Goal: Task Accomplishment & Management: Use online tool/utility

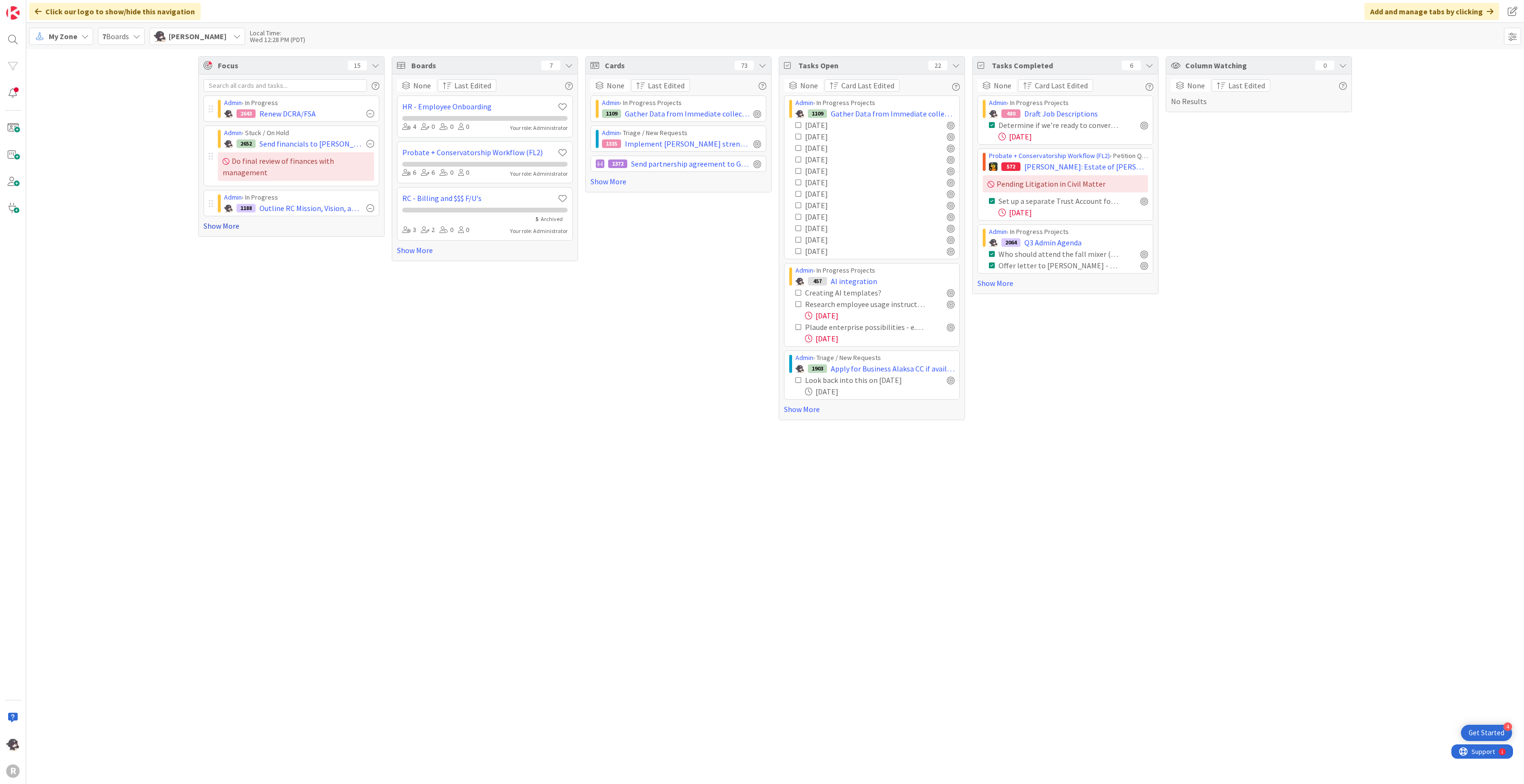
click at [230, 225] on link "Show More" at bounding box center [291, 225] width 176 height 11
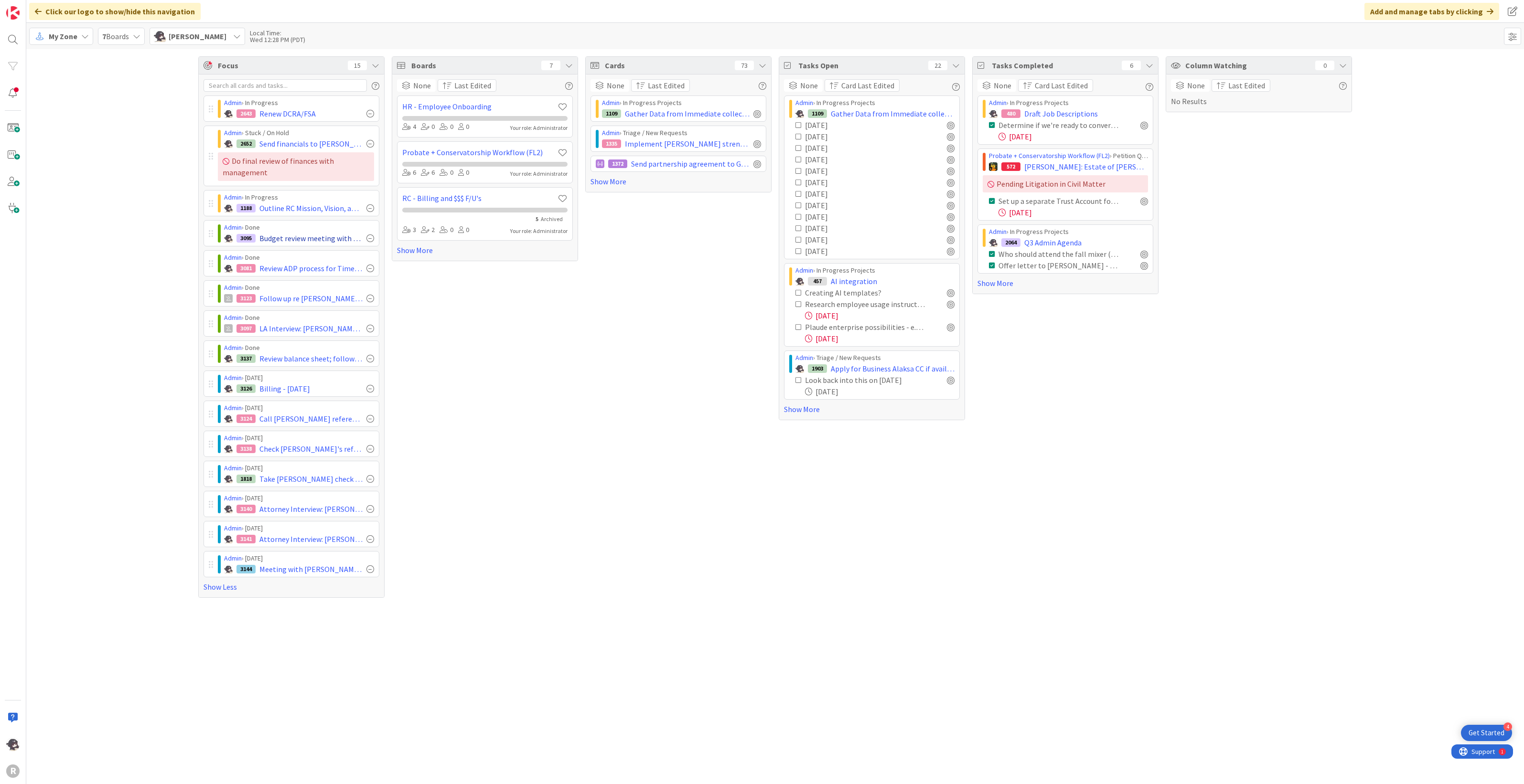
click at [372, 239] on div at bounding box center [370, 238] width 8 height 8
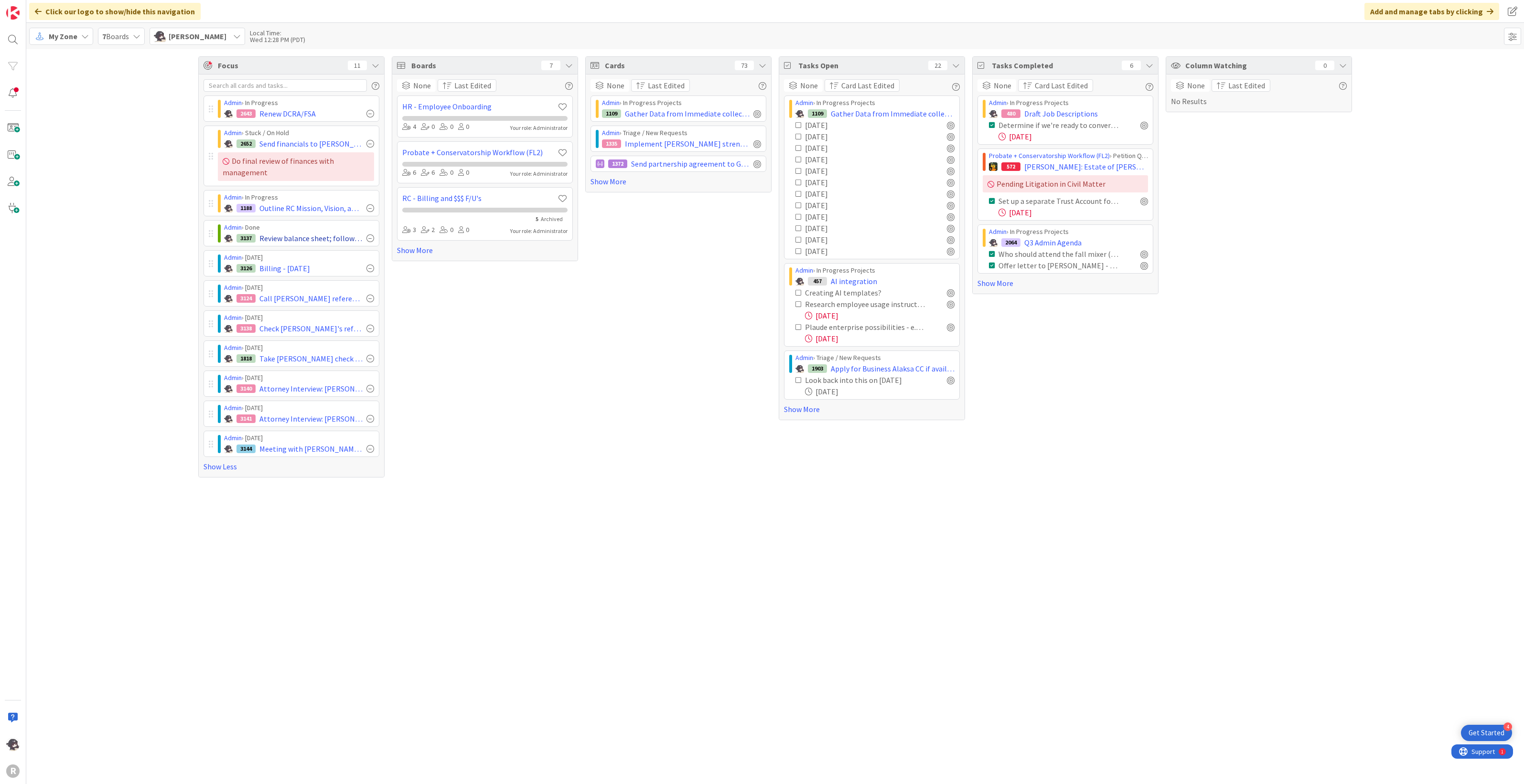
click at [368, 239] on div at bounding box center [370, 238] width 8 height 8
click at [69, 34] on span "My Zone" at bounding box center [63, 36] width 28 height 11
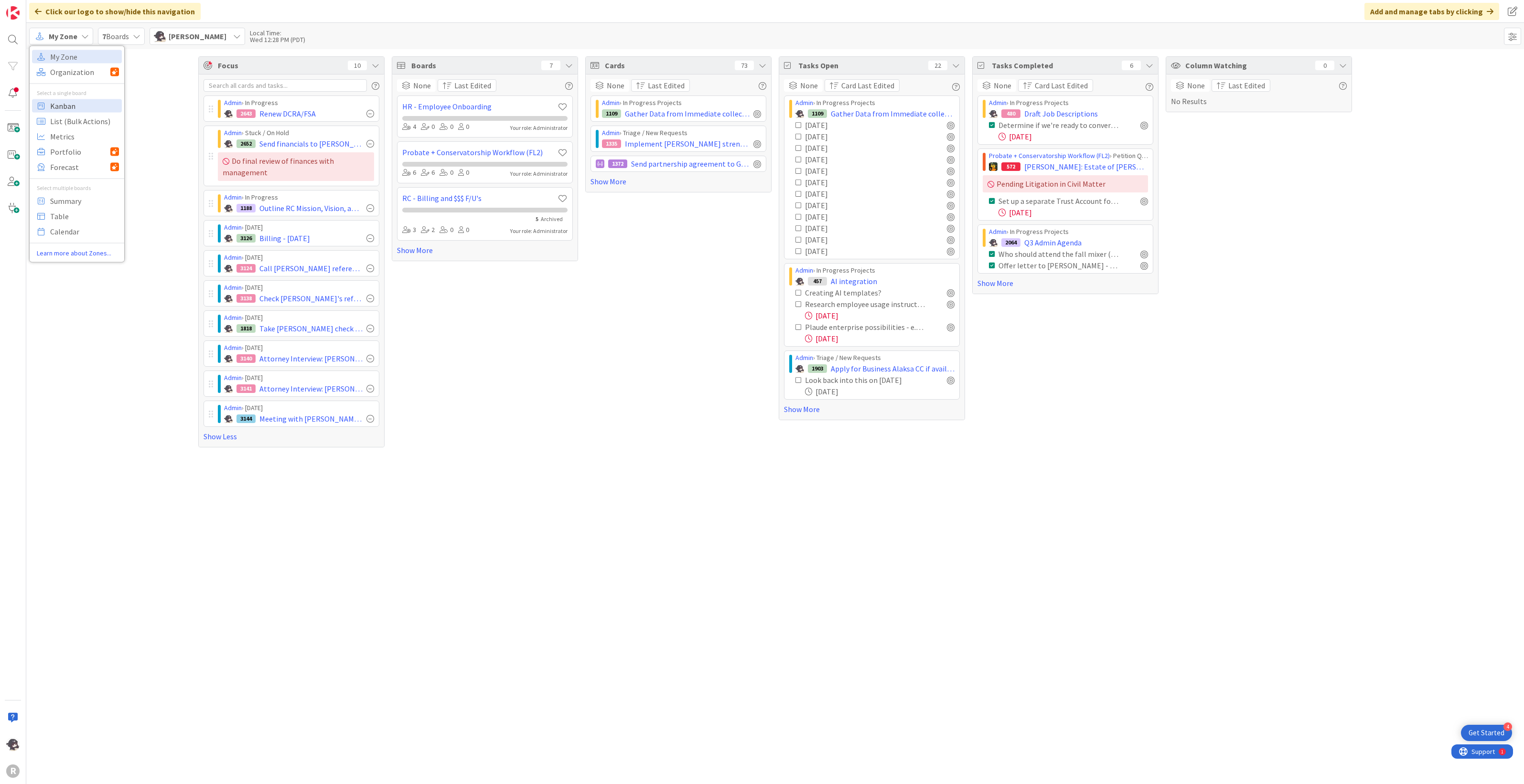
click at [73, 111] on span "Kanban" at bounding box center [85, 105] width 69 height 14
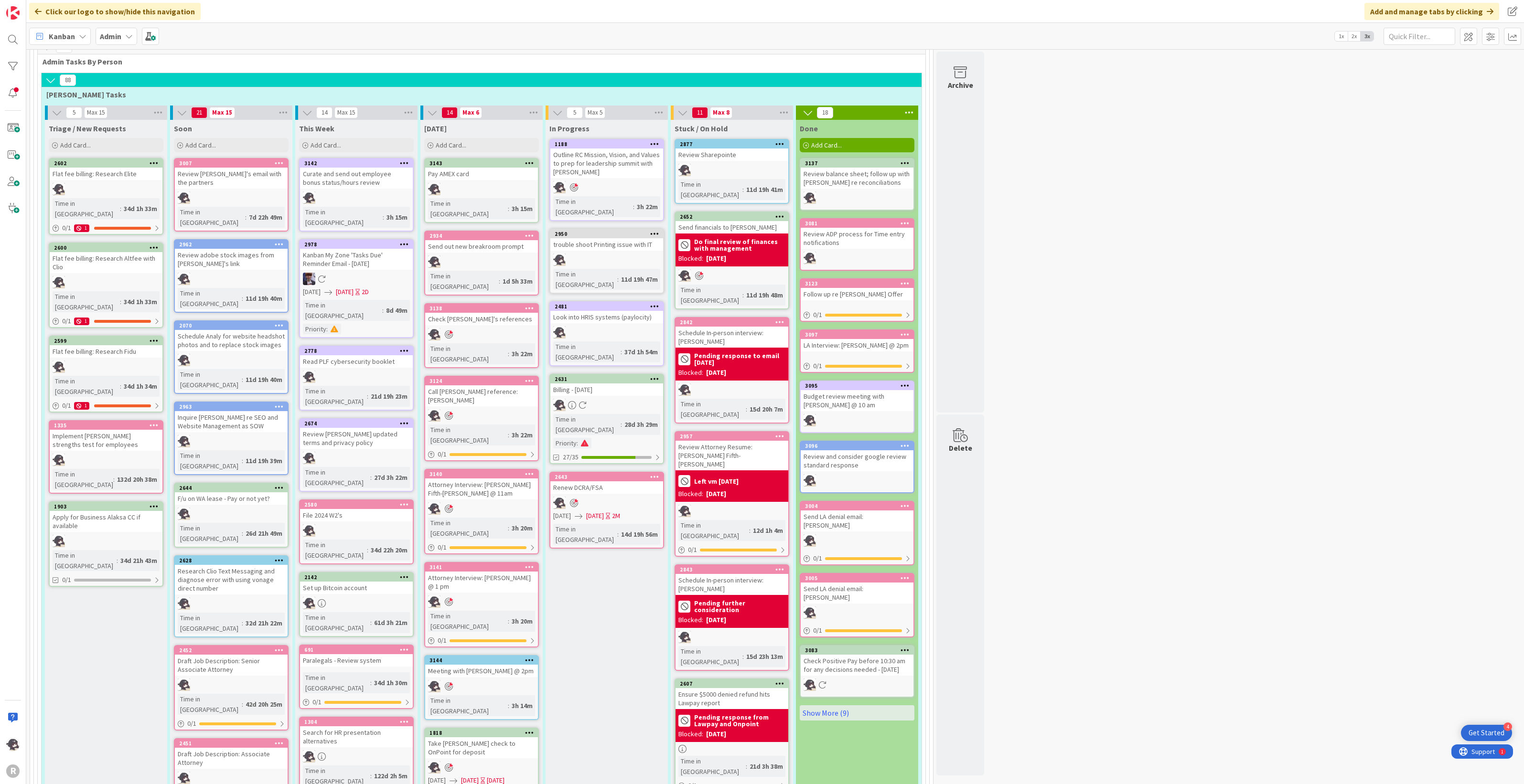
scroll to position [537, 0]
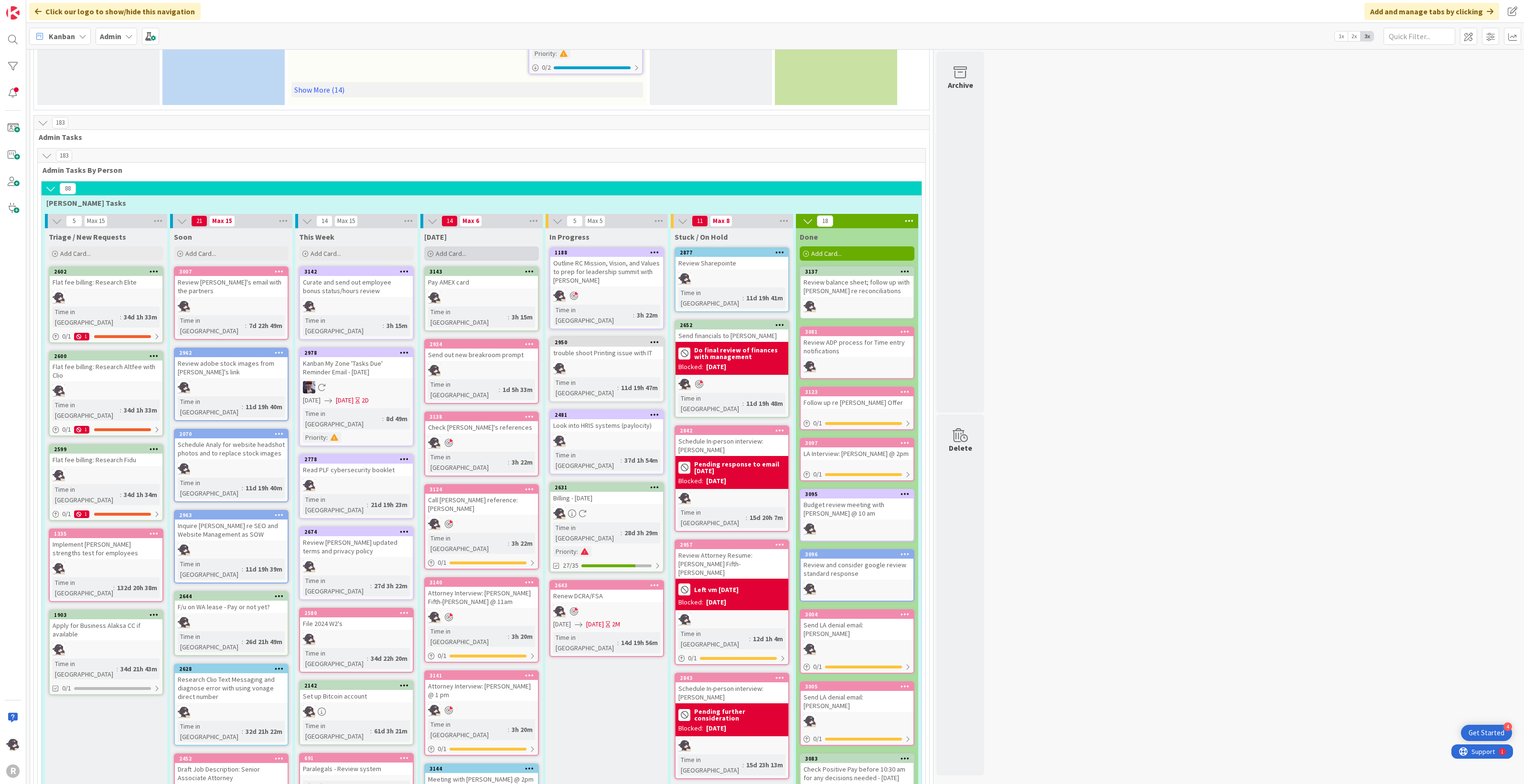
click at [493, 247] on div "Add Card..." at bounding box center [482, 254] width 115 height 14
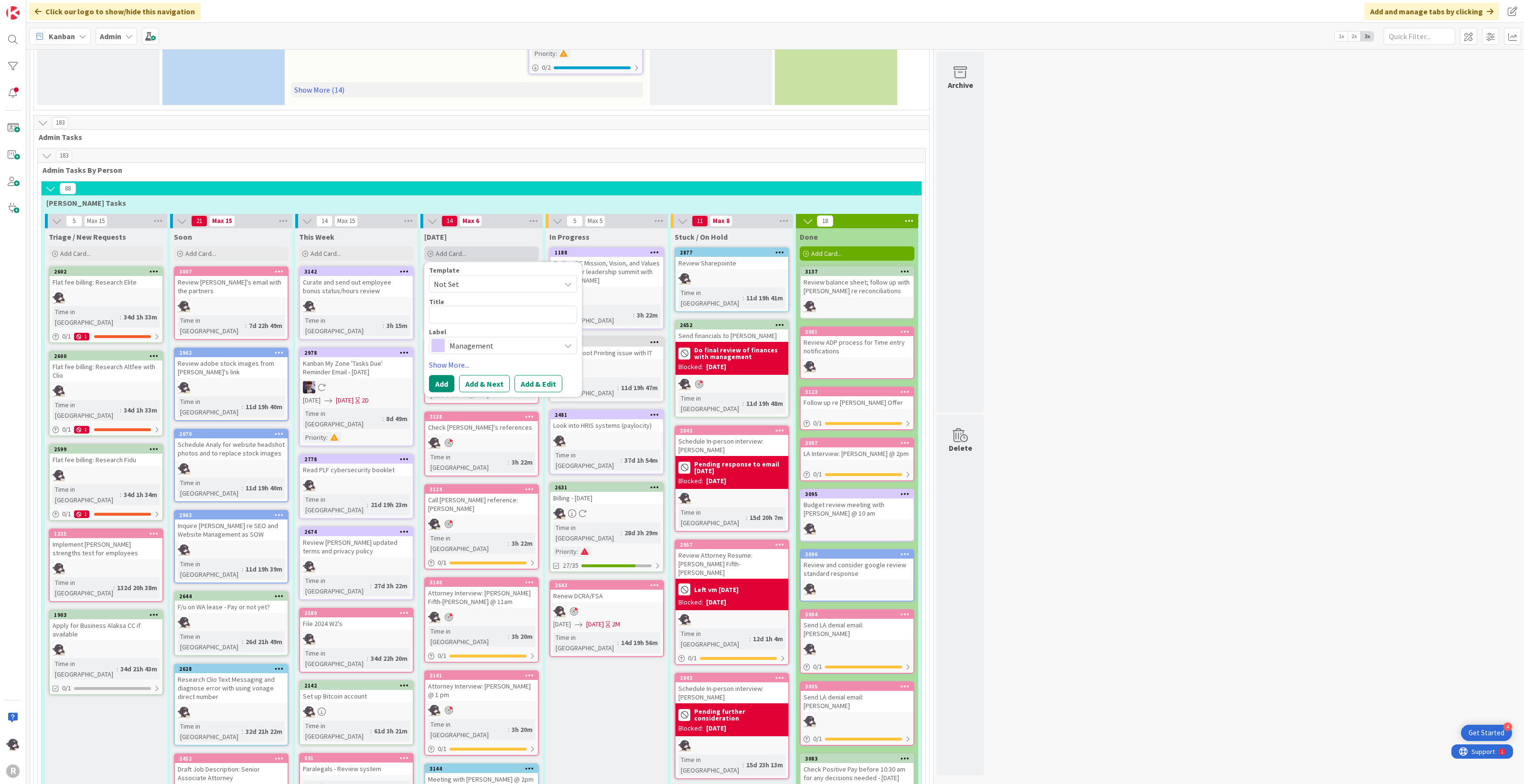
type textarea "x"
type textarea "F"
type textarea "x"
type textarea "Fo"
type textarea "x"
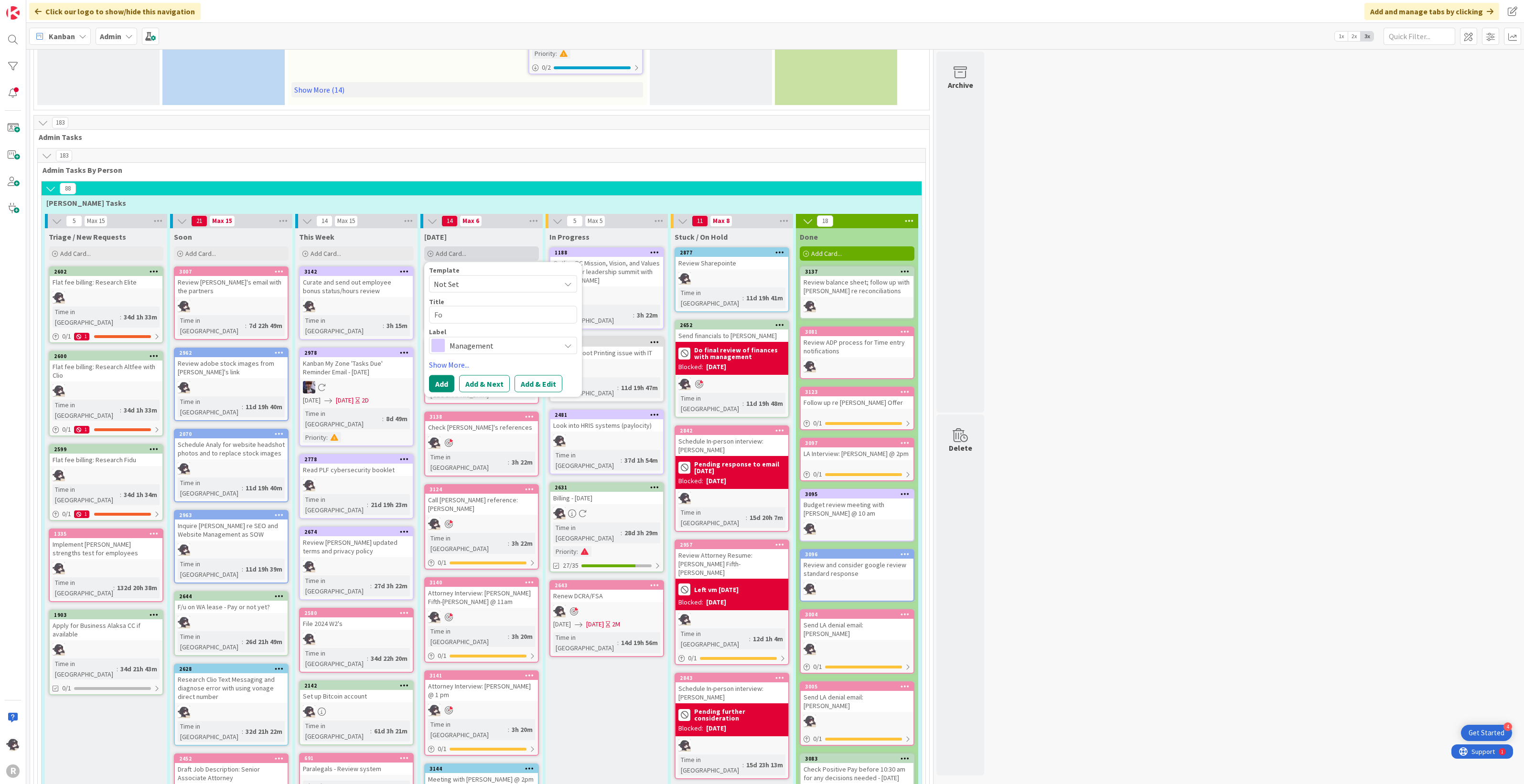
type textarea "Fol"
type textarea "x"
type textarea "Foll"
type textarea "x"
type textarea "Follo"
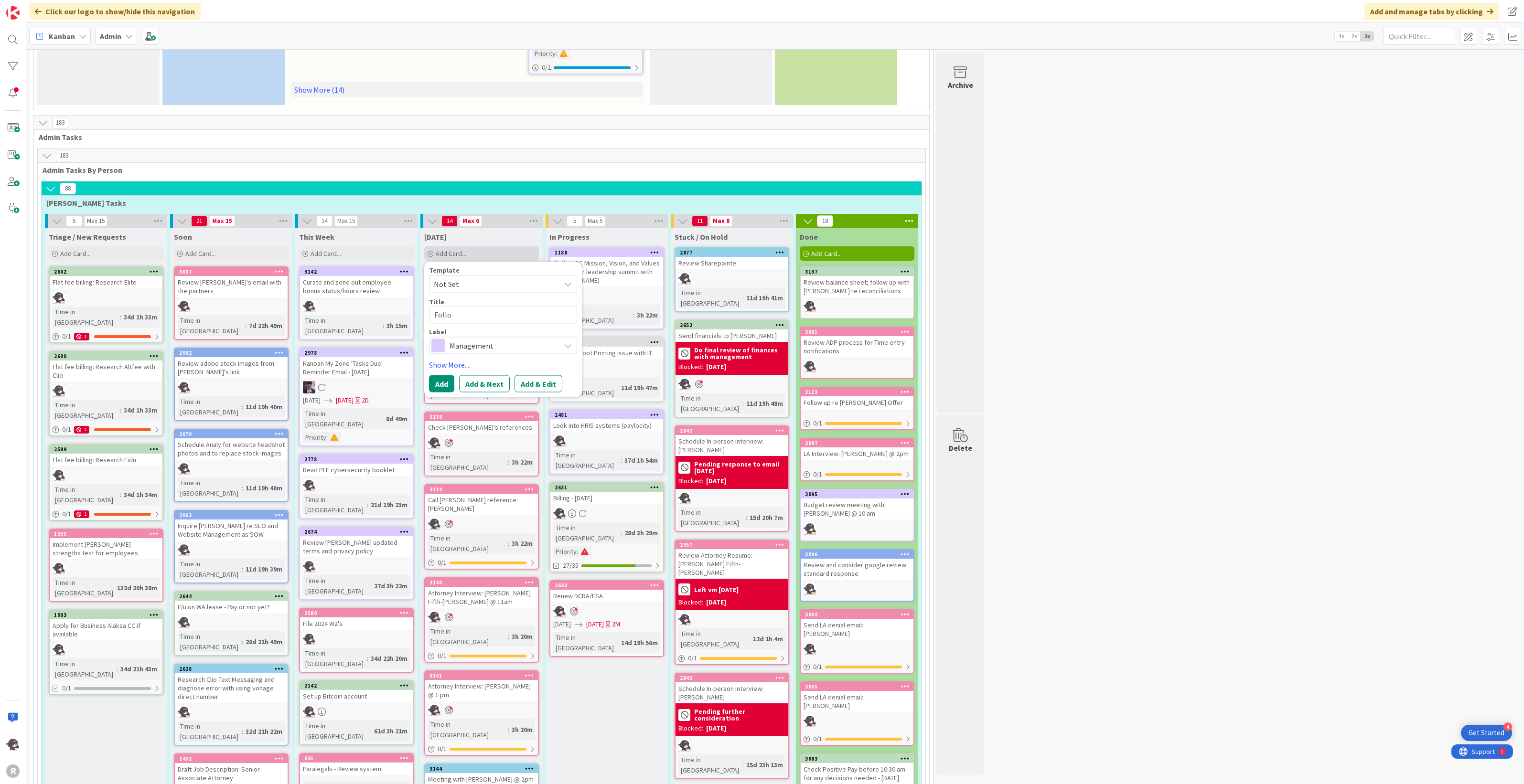
type textarea "x"
type textarea "Follow"
type textarea "x"
type textarea "Follow"
type textarea "x"
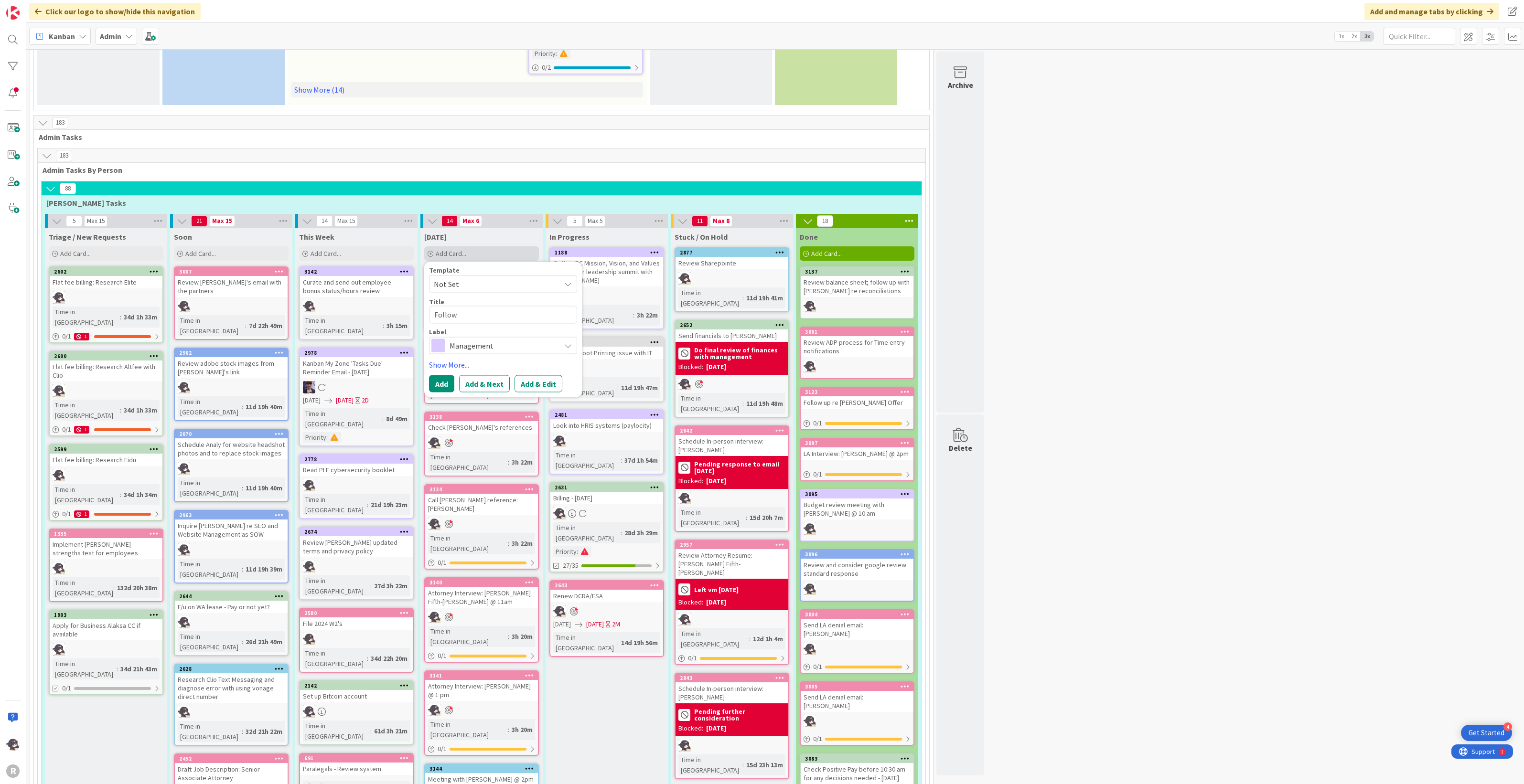
type textarea "Follow u"
type textarea "x"
type textarea "Follow up"
type textarea "x"
type textarea "Follow up"
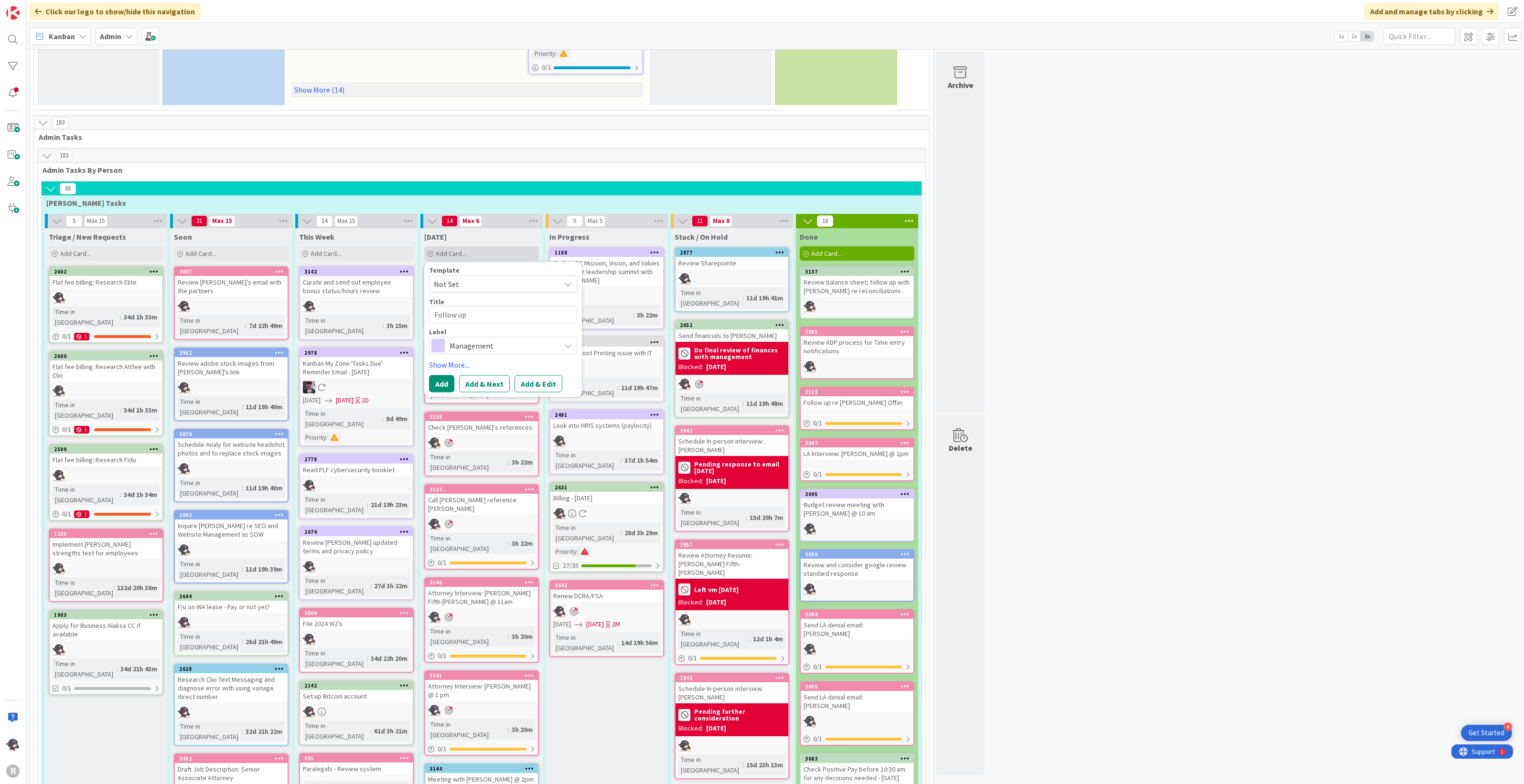
type textarea "x"
type textarea "Follow up w"
type textarea "x"
type textarea "Follow up wi"
type textarea "x"
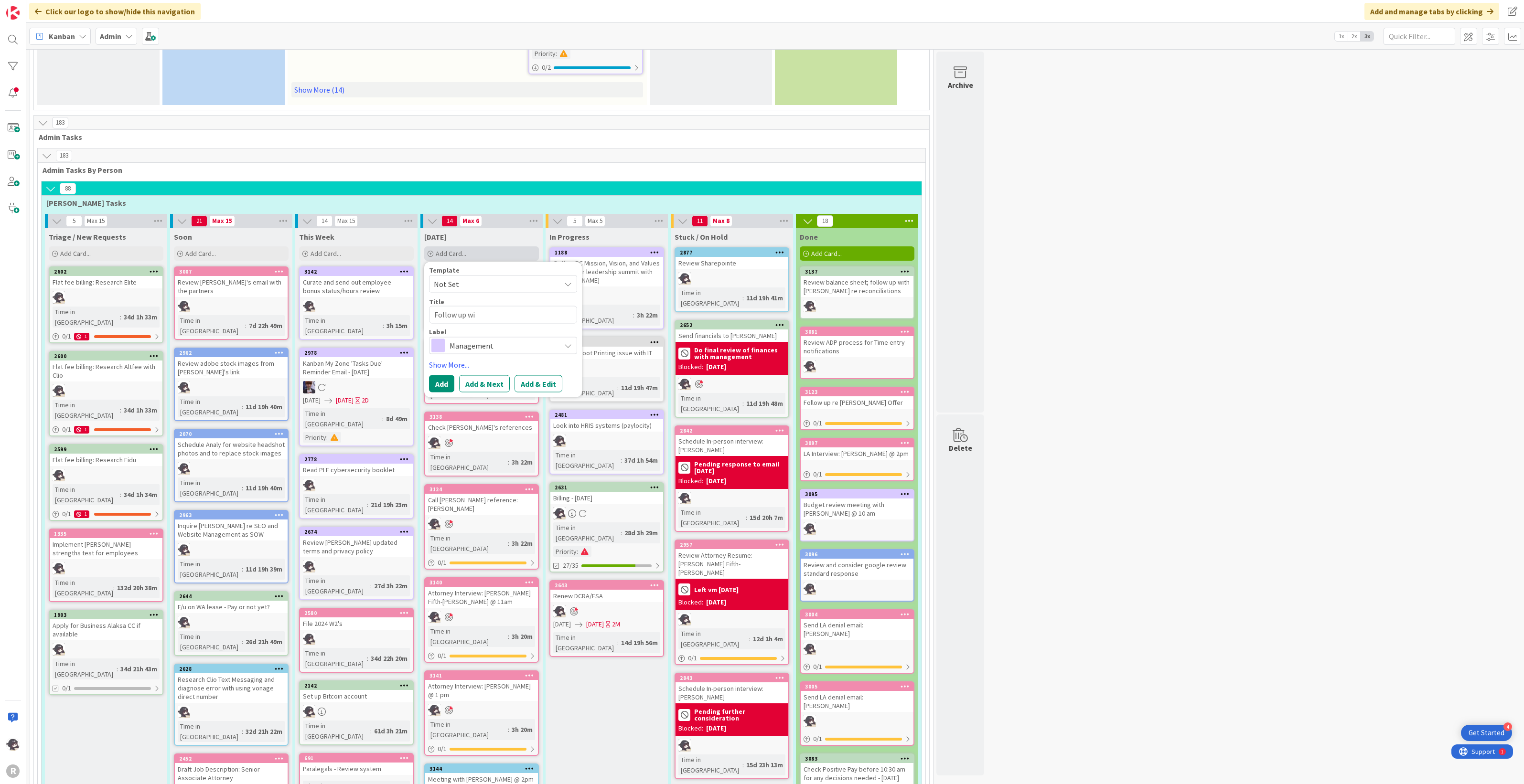
type textarea "Follow up wit"
type textarea "x"
type textarea "Follow up with"
type textarea "x"
type textarea "Follow up with"
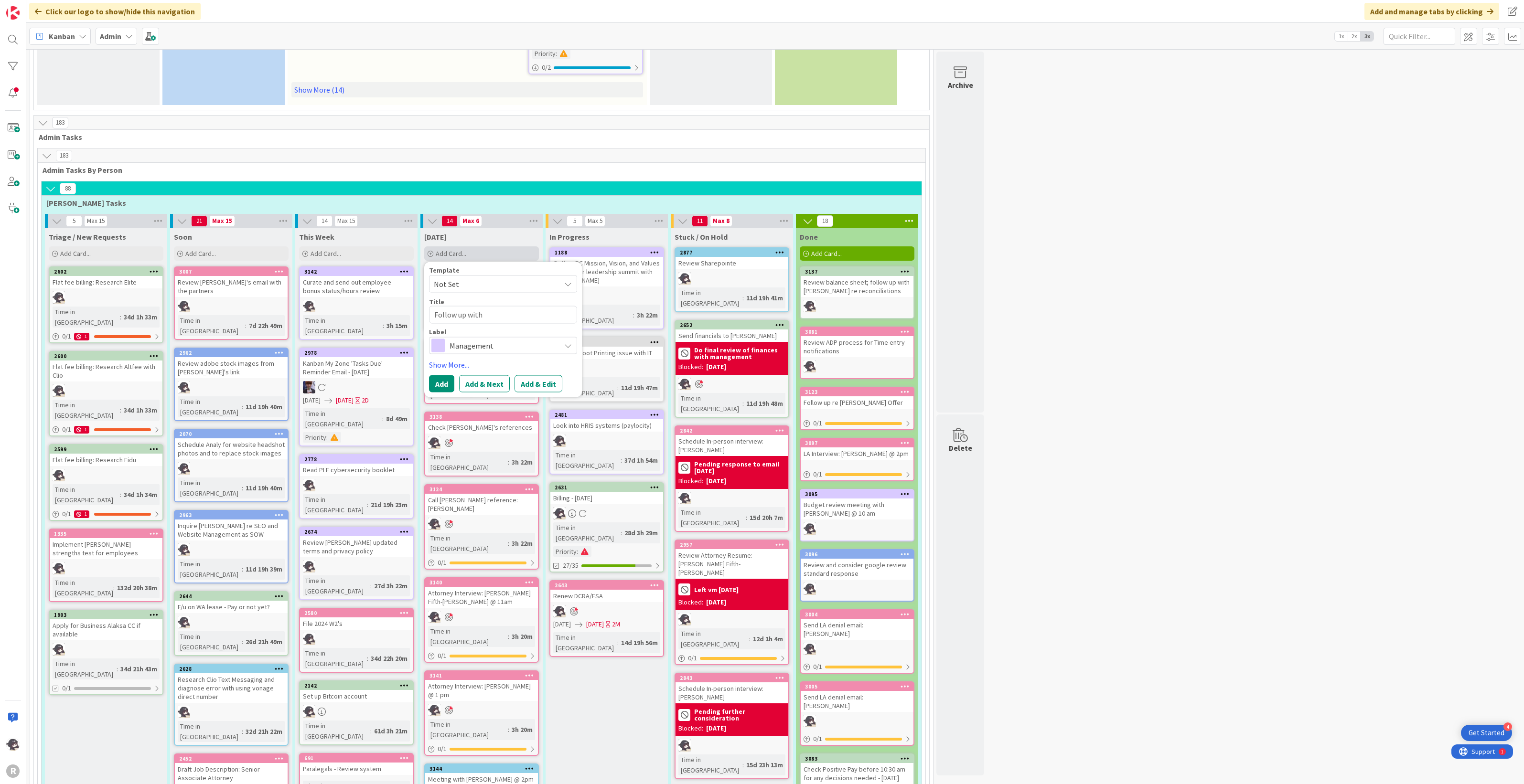
type textarea "x"
type textarea "Follow up with s"
type textarea "x"
type textarea "Follow up with st"
type textarea "x"
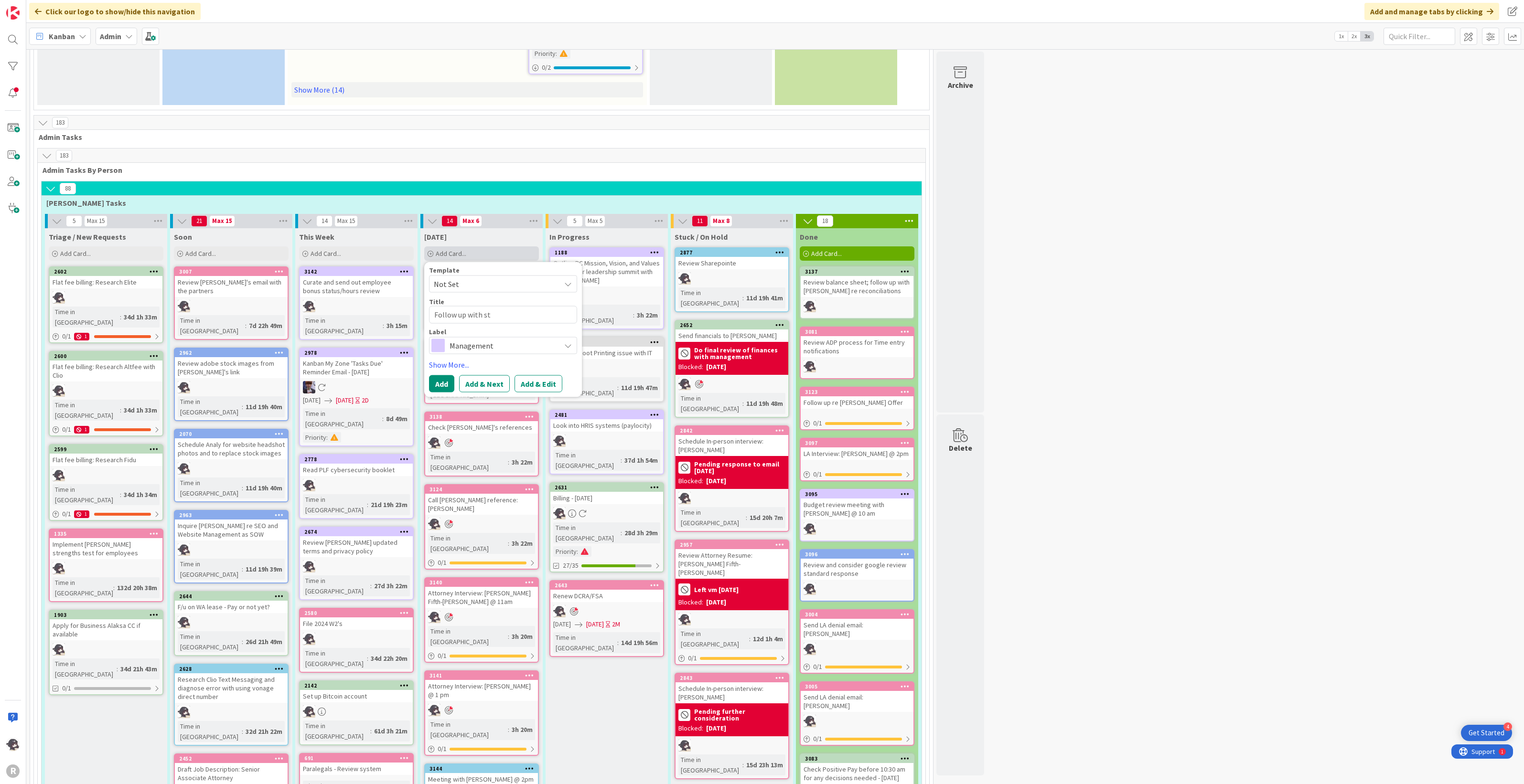
type textarea "Follow up with sta"
type textarea "x"
type textarea "Follow up with staf"
type textarea "x"
type textarea "Follow up with staff"
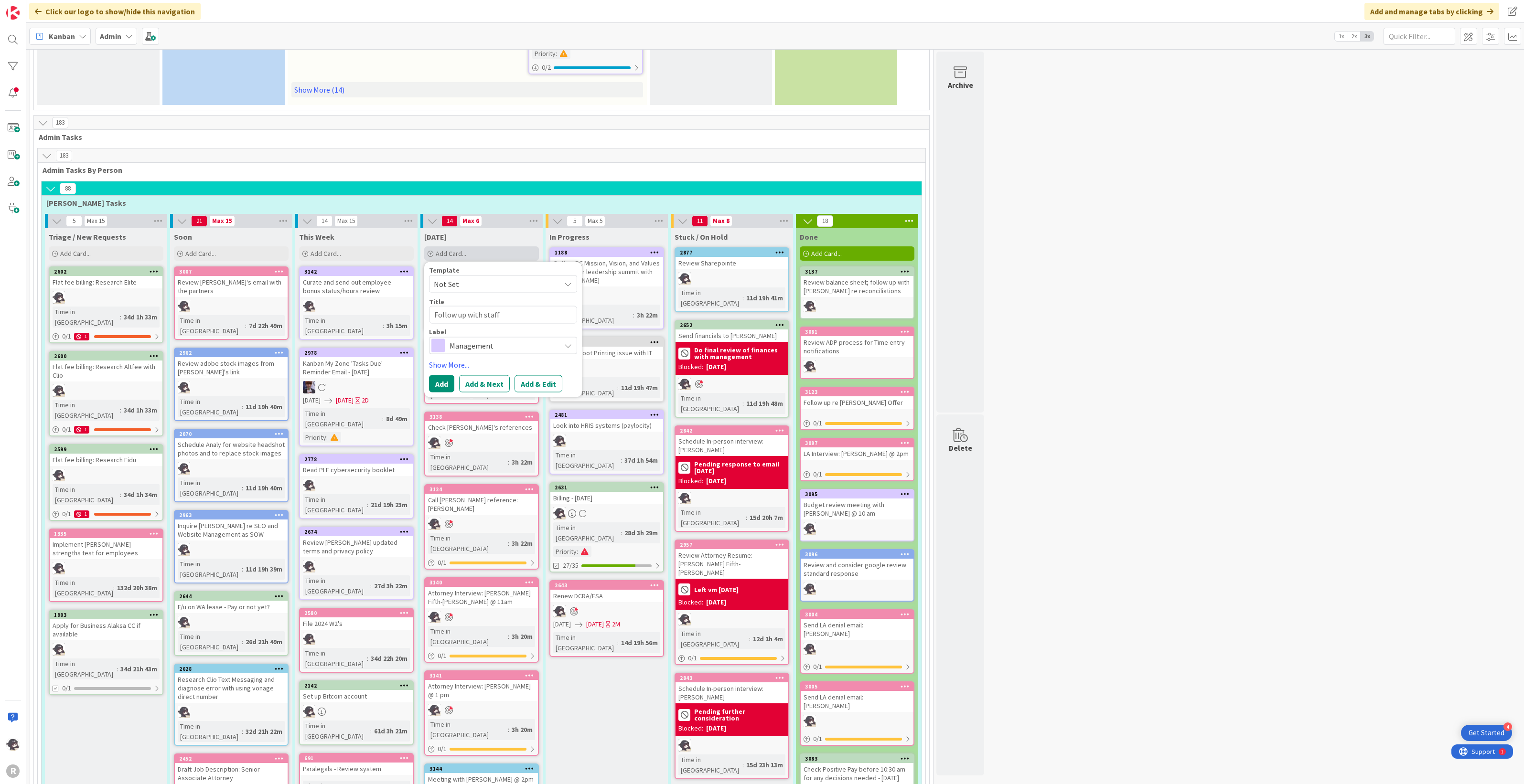
type textarea "x"
type textarea "Follow up with staff r"
type textarea "x"
type textarea "Follow up with staff re"
type textarea "x"
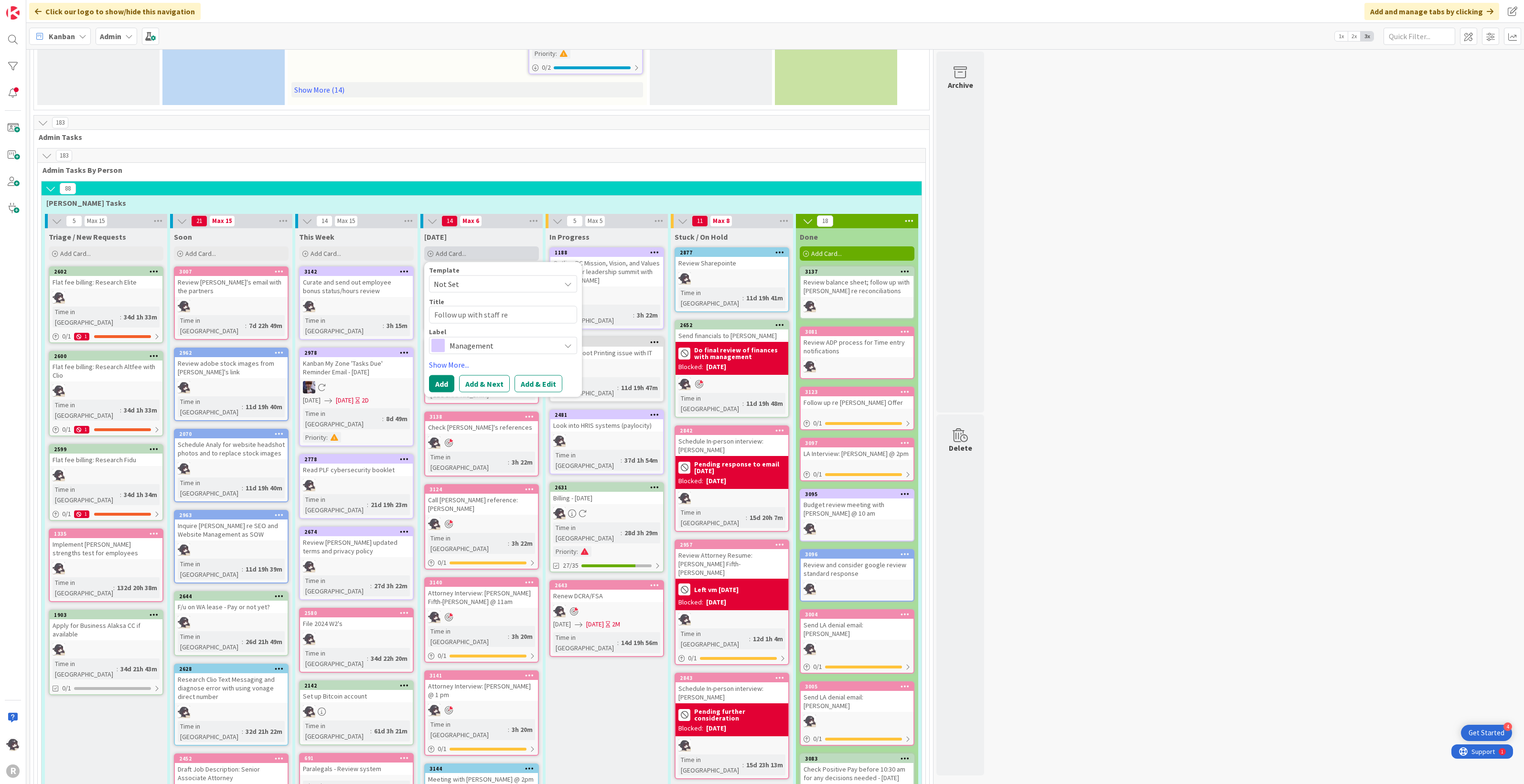
type textarea "Follow up with staff re e"
type textarea "x"
type textarea "Follow up with staff re en"
type textarea "x"
type textarea "Follow up with staff re ent"
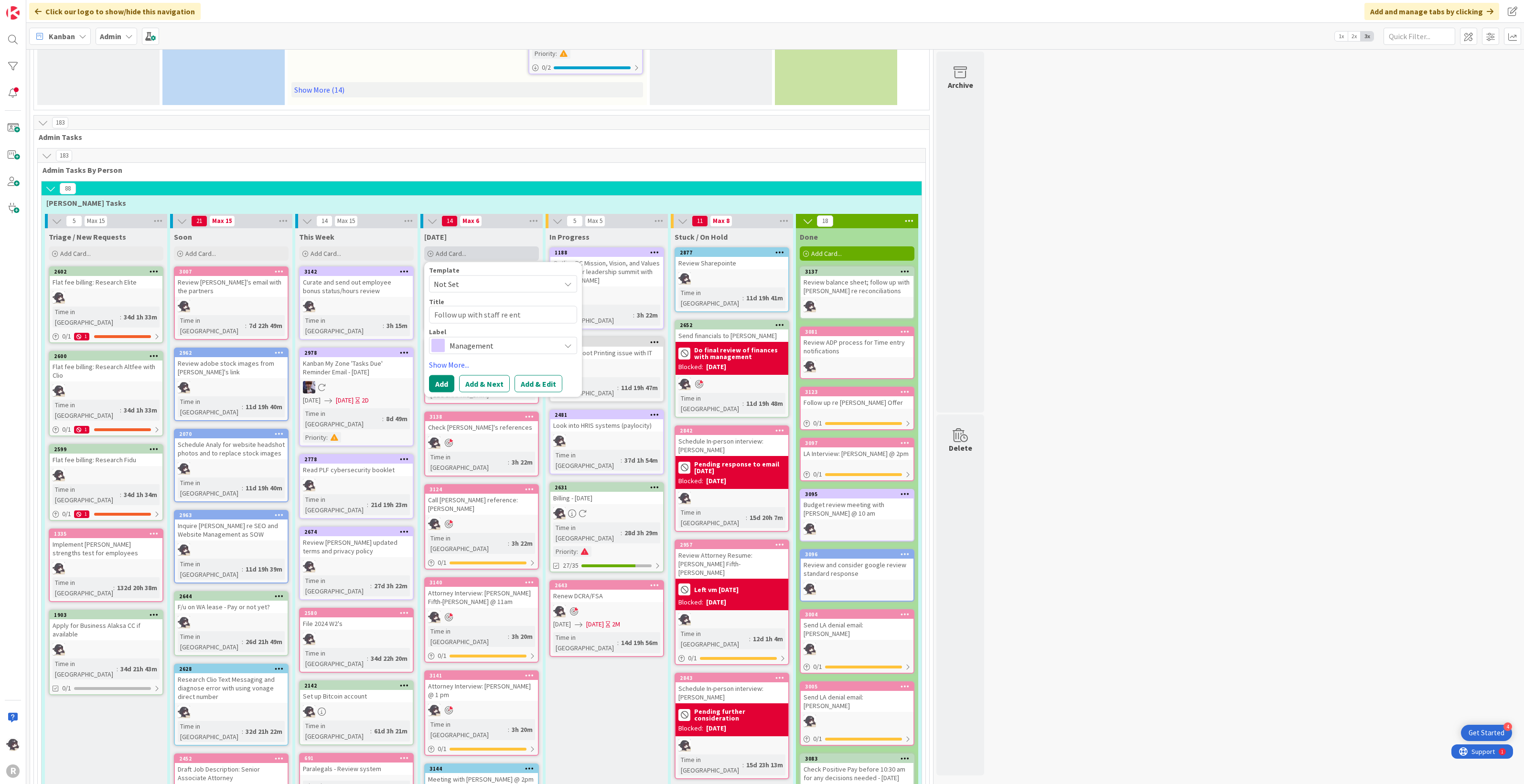
type textarea "x"
type textarea "Follow up with staff re enti"
type textarea "x"
type textarea "Follow up with staff re ent"
type textarea "x"
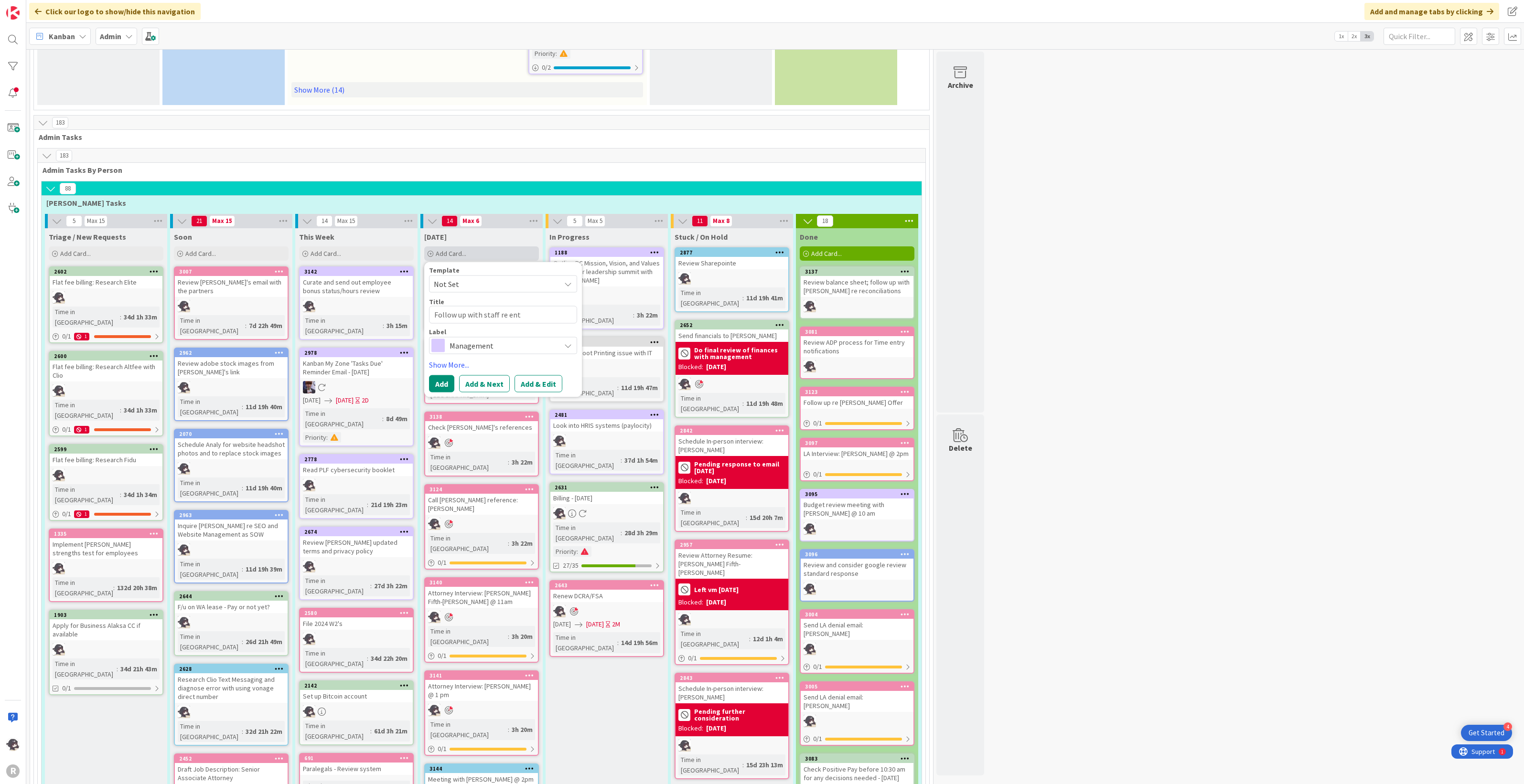
type textarea "Follow up with staff re en"
type textarea "x"
type textarea "Follow up with staff re e"
type textarea "x"
type textarea "Follow up with staff re"
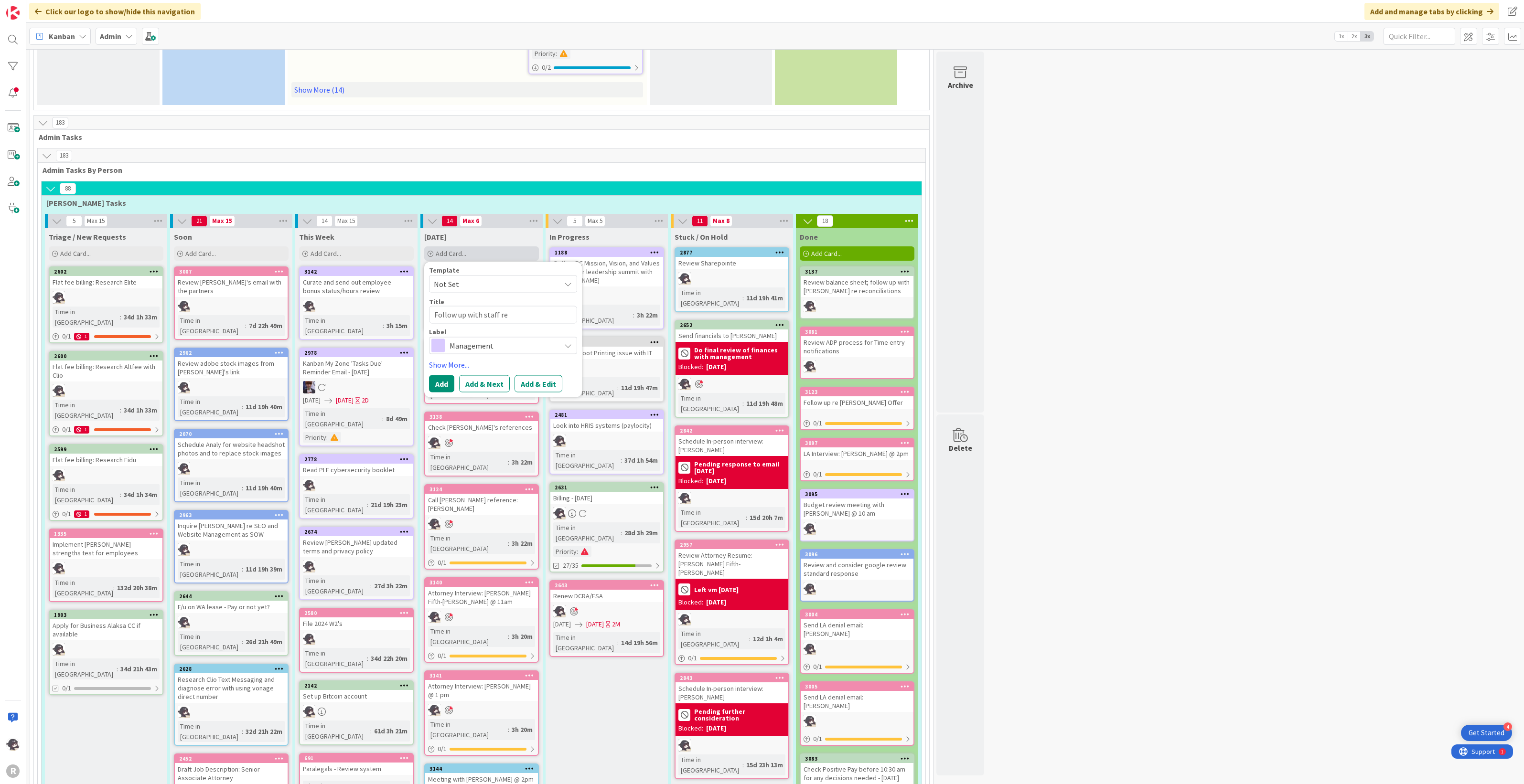
type textarea "x"
type textarea "Follow up with staff re A"
type textarea "x"
type textarea "Follow up with staff re AD"
type textarea "x"
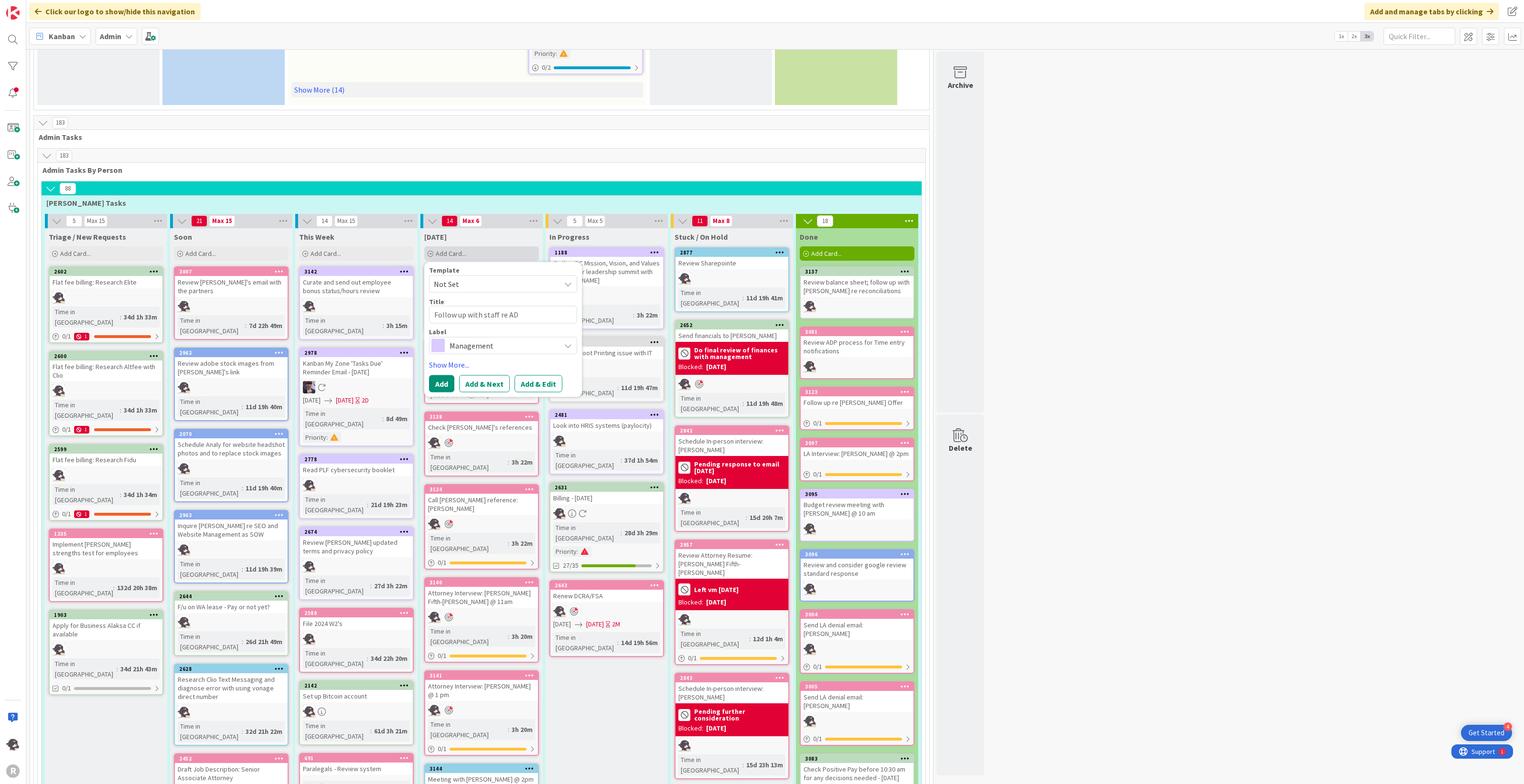
type textarea "Follow up with staff re ADP"
type textarea "x"
type textarea "Follow up with staff re ADP"
type textarea "x"
type textarea "Follow up with staff re ADP re"
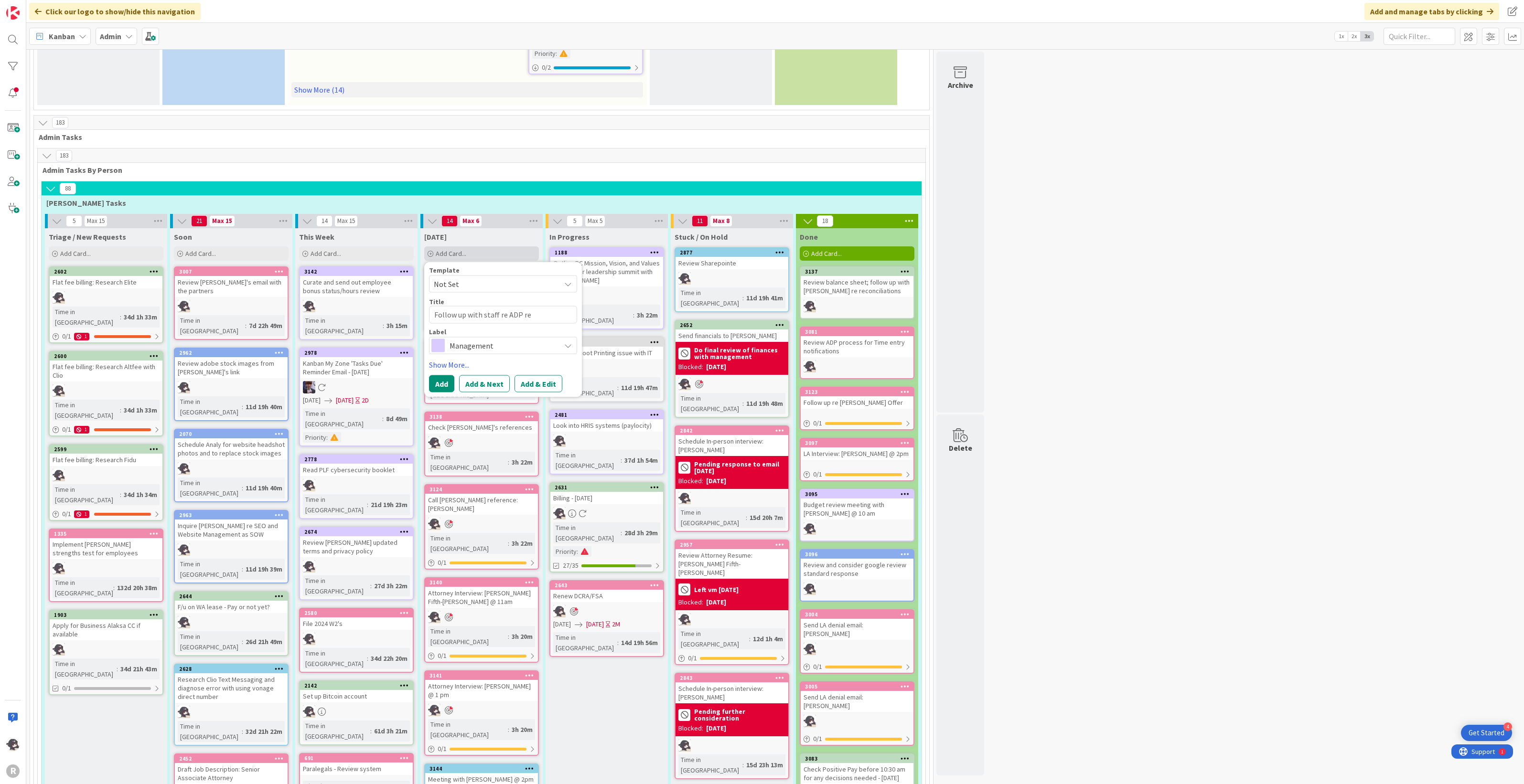
type textarea "x"
type textarea "Follow up with staff re ADP rem"
type textarea "x"
type textarea "Follow up with staff re ADP remi"
type textarea "x"
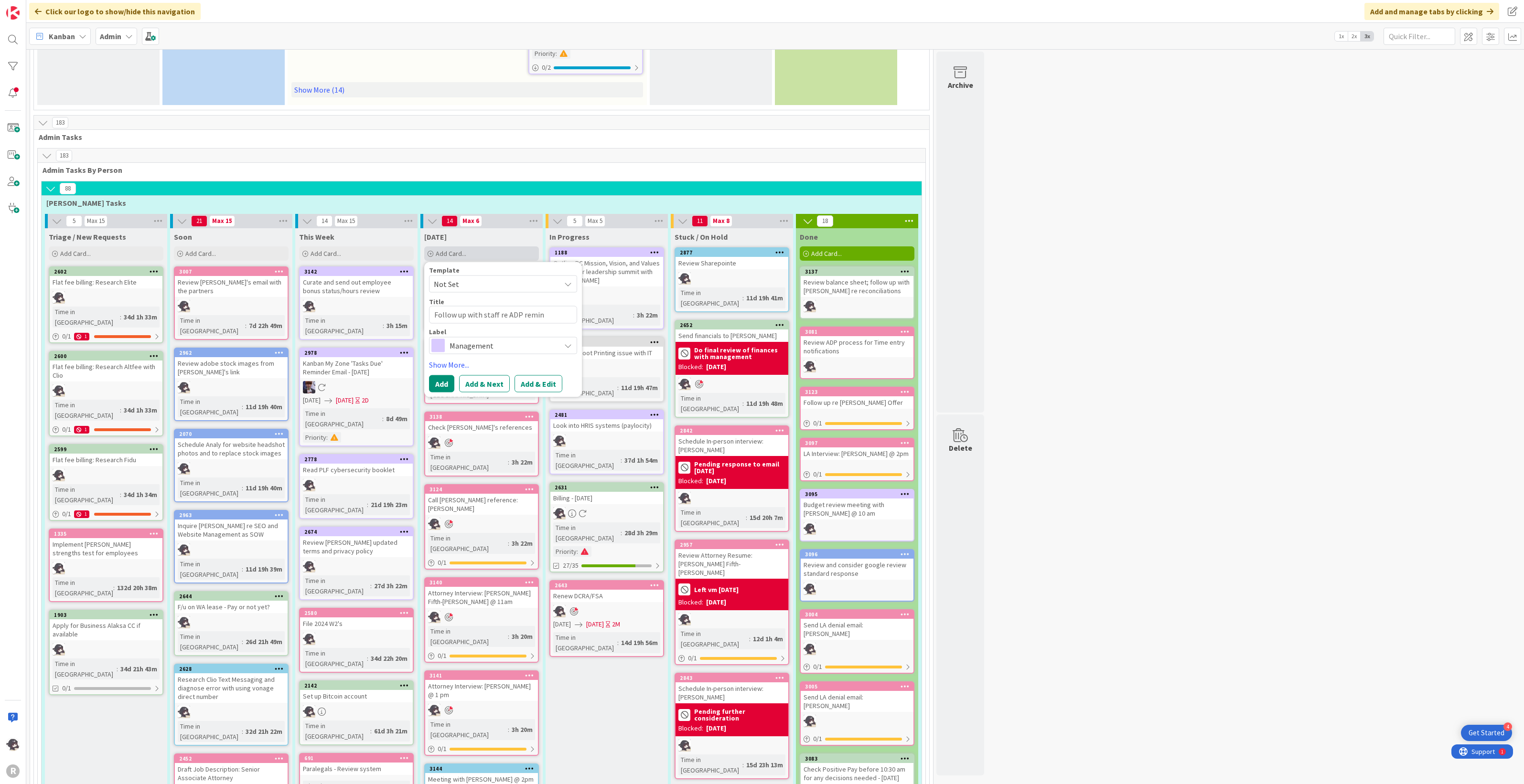
type textarea "Follow up with staff re ADP remind"
type textarea "x"
type textarea "Follow up with staff re ADP reminde"
type textarea "x"
type textarea "Follow up with staff re ADP reminder"
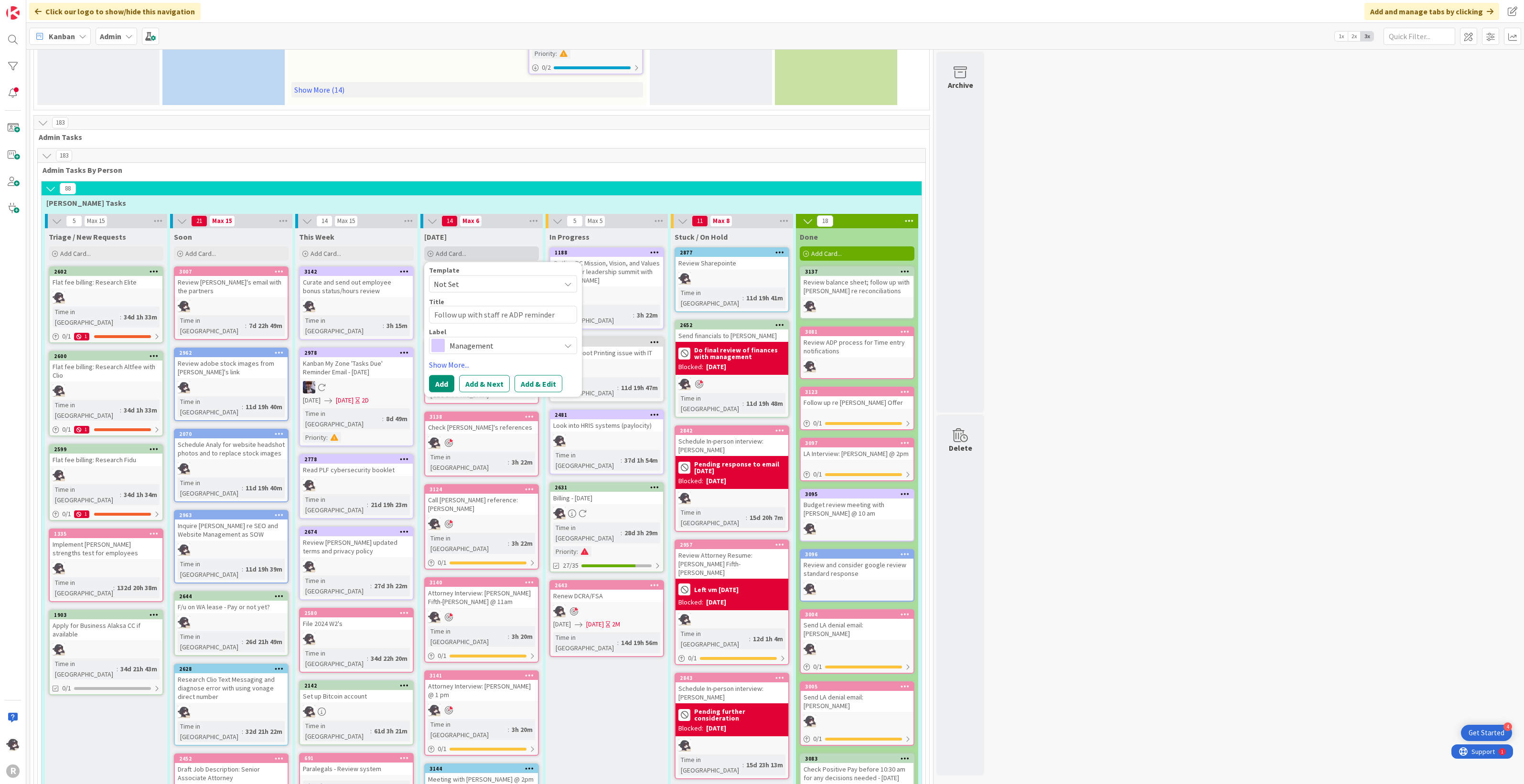
type textarea "x"
type textarea "Follow up with staff re ADP reminders"
type textarea "x"
type textarea "Follow up with staff re ADP reminders s"
type textarea "x"
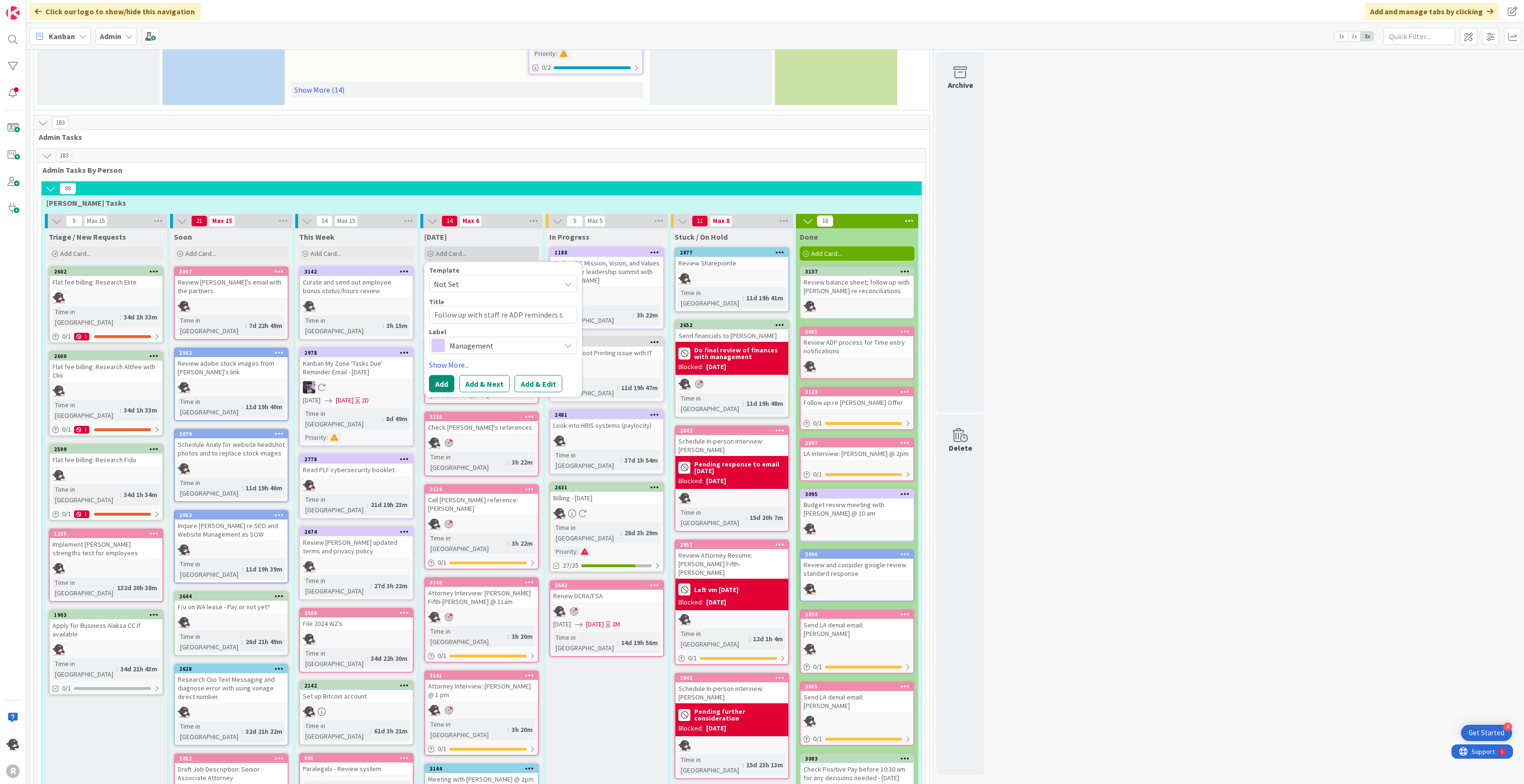
type textarea "Follow up with staff re ADP reminders sn"
type textarea "x"
type textarea "Follow up with staff re ADP reminders snd"
type textarea "x"
type textarea "Follow up with staff re ADP reminders snd"
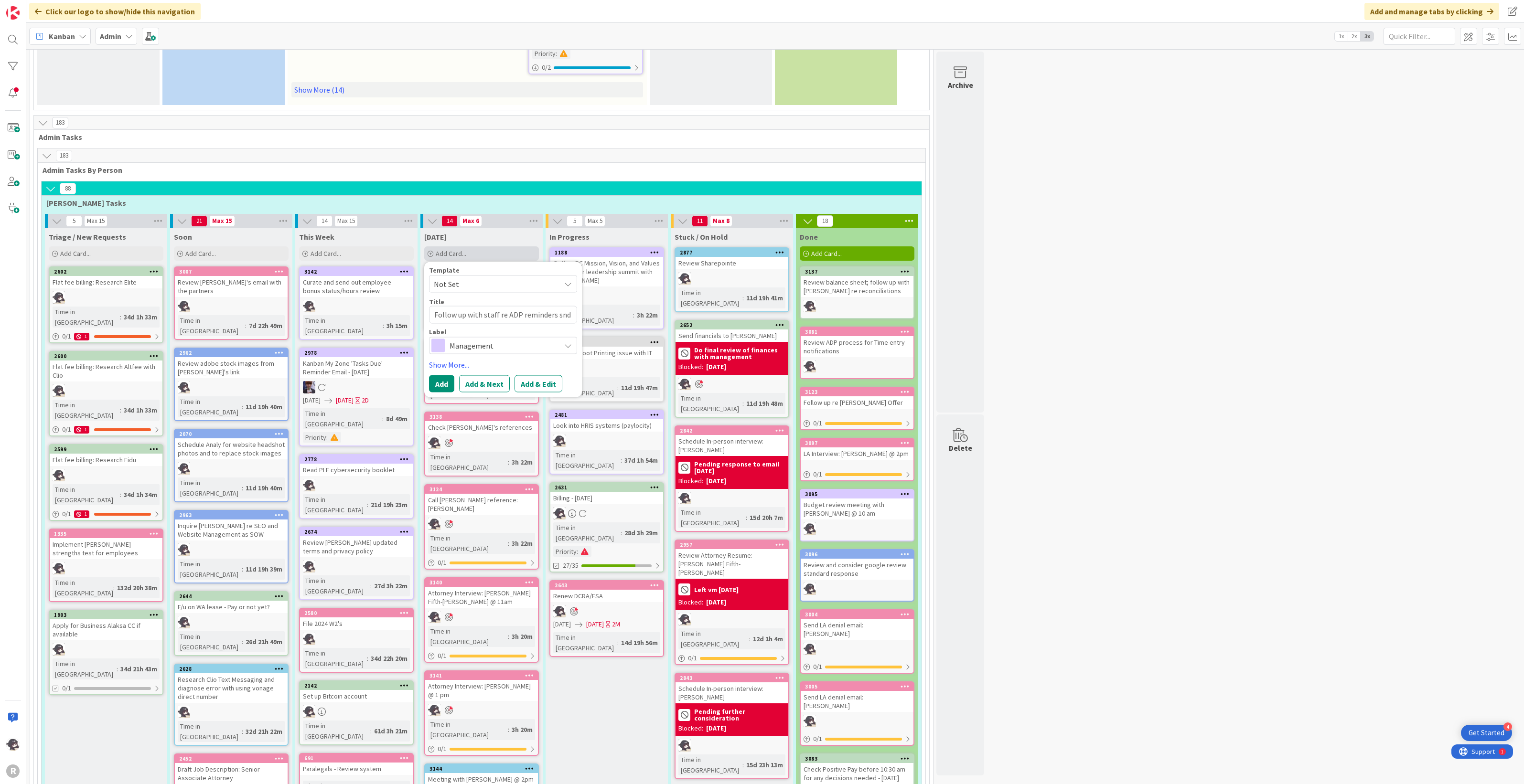
type textarea "x"
type textarea "Follow up with staff re ADP reminders snd"
type textarea "x"
type textarea "Follow up with staff re ADP reminders sn"
type textarea "x"
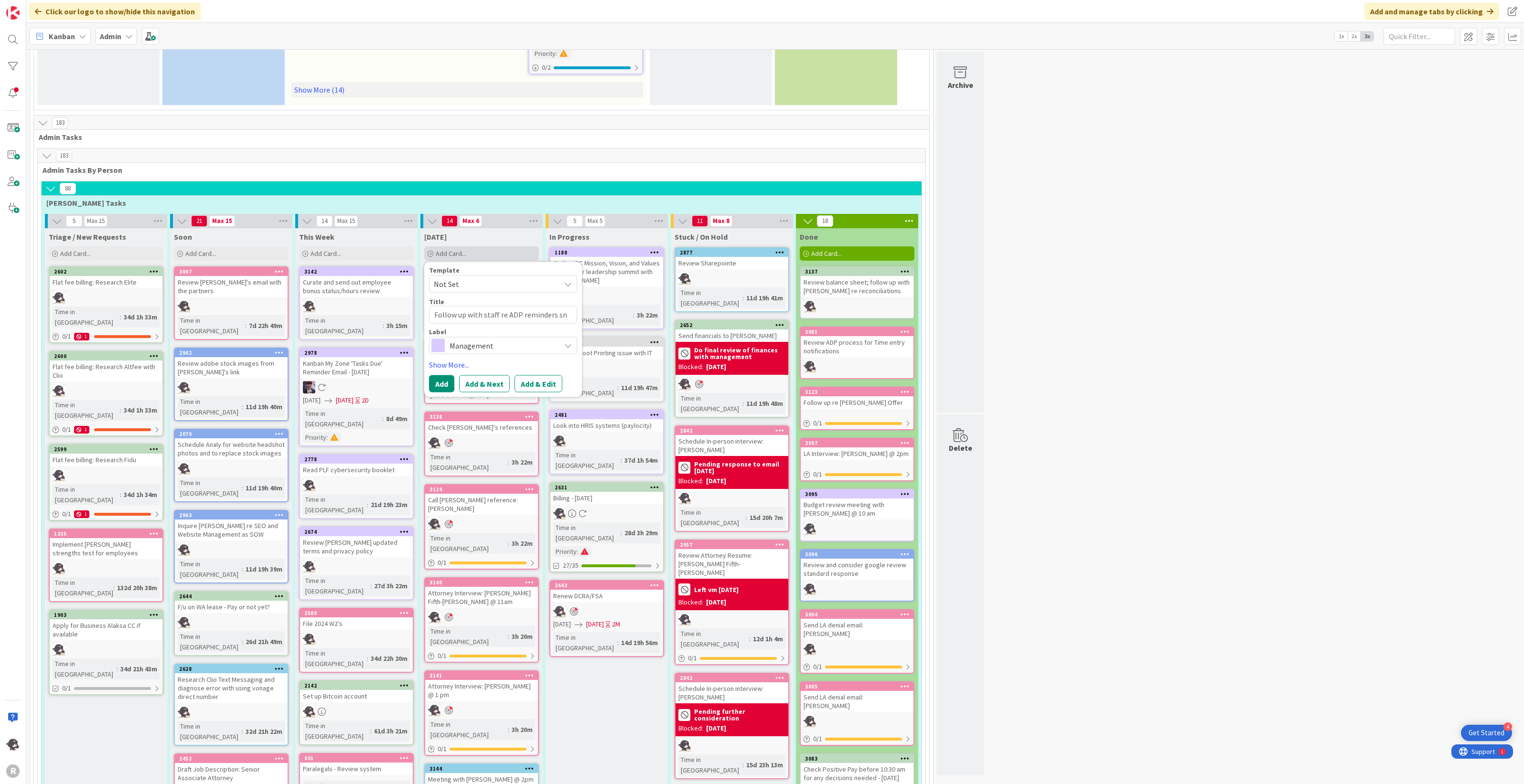
type textarea "Follow up with staff re ADP reminders s"
type textarea "x"
type textarea "Follow up with staff re ADP reminders"
type textarea "x"
type textarea "Follow up with staff re ADP reminders a"
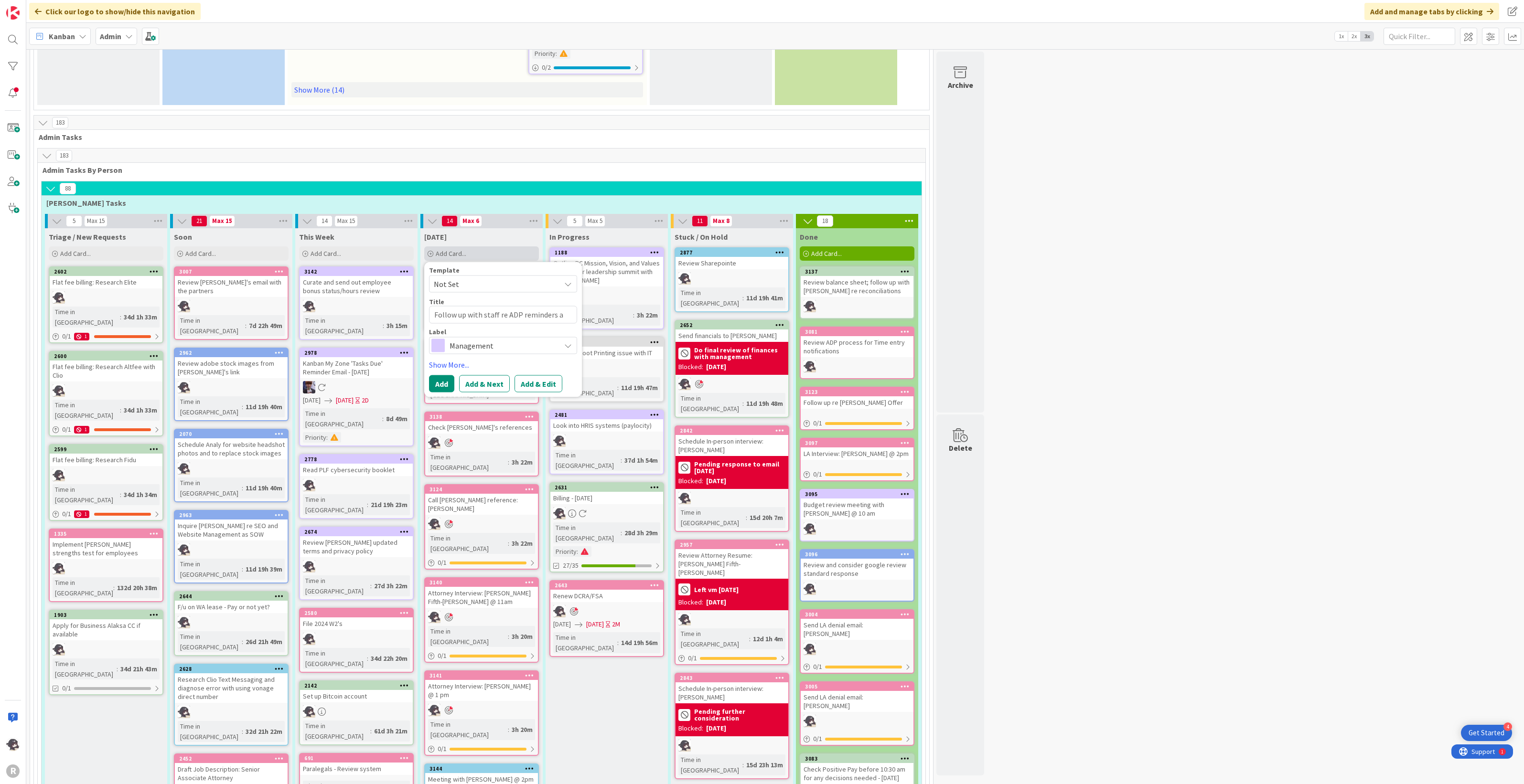
type textarea "x"
type textarea "Follow up with staff re ADP reminders an"
type textarea "x"
type textarea "Follow up with staff re ADP reminders and"
type textarea "x"
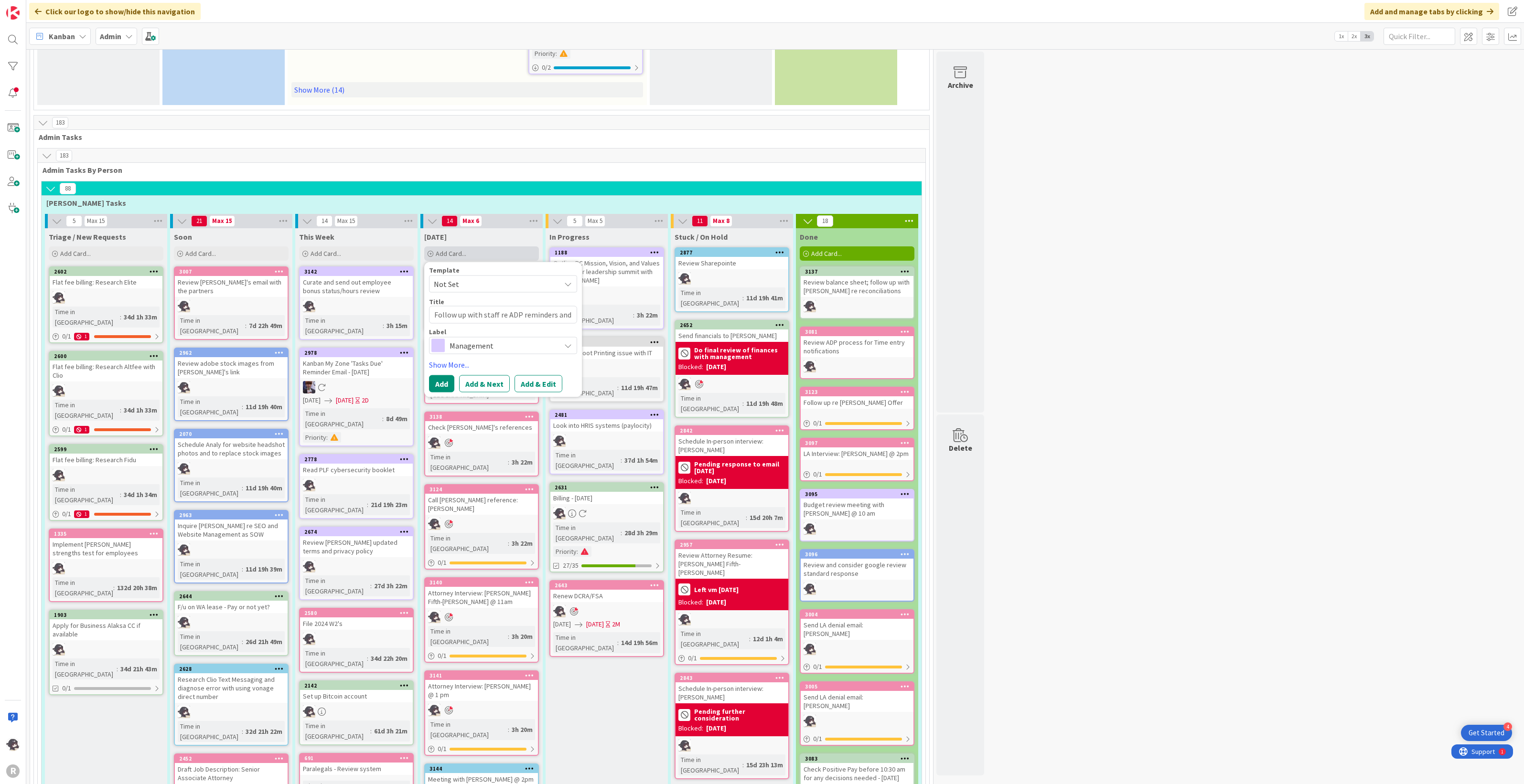
type textarea "Follow up with staff re ADP reminders and"
type textarea "x"
type textarea "Follow up with staff re ADP reminders and c"
type textarea "x"
type textarea "Follow up with staff re ADP reminders and co"
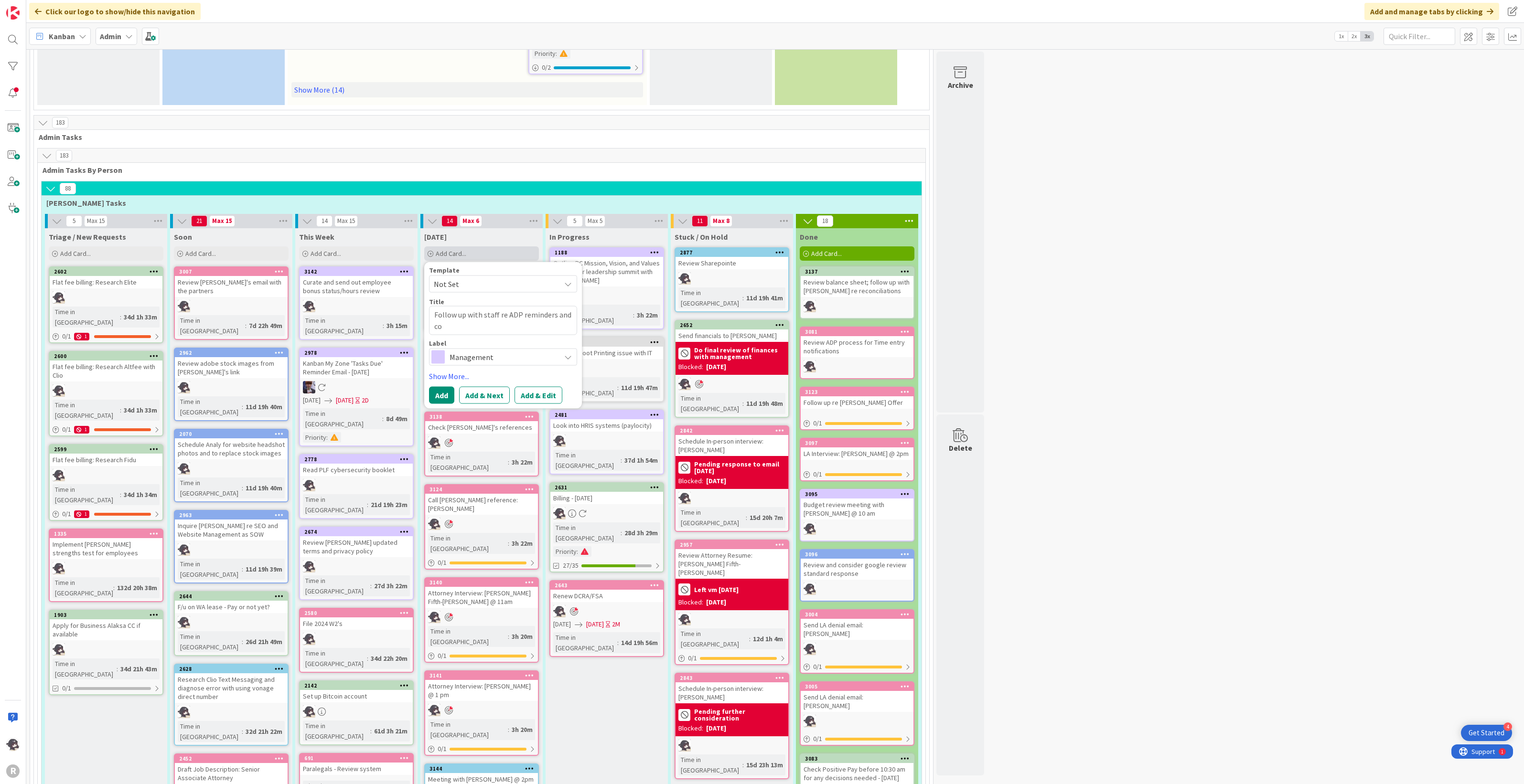
type textarea "x"
type textarea "Follow up with staff re ADP reminders and con"
type textarea "x"
type textarea "Follow up with staff re ADP reminders and cons"
type textarea "x"
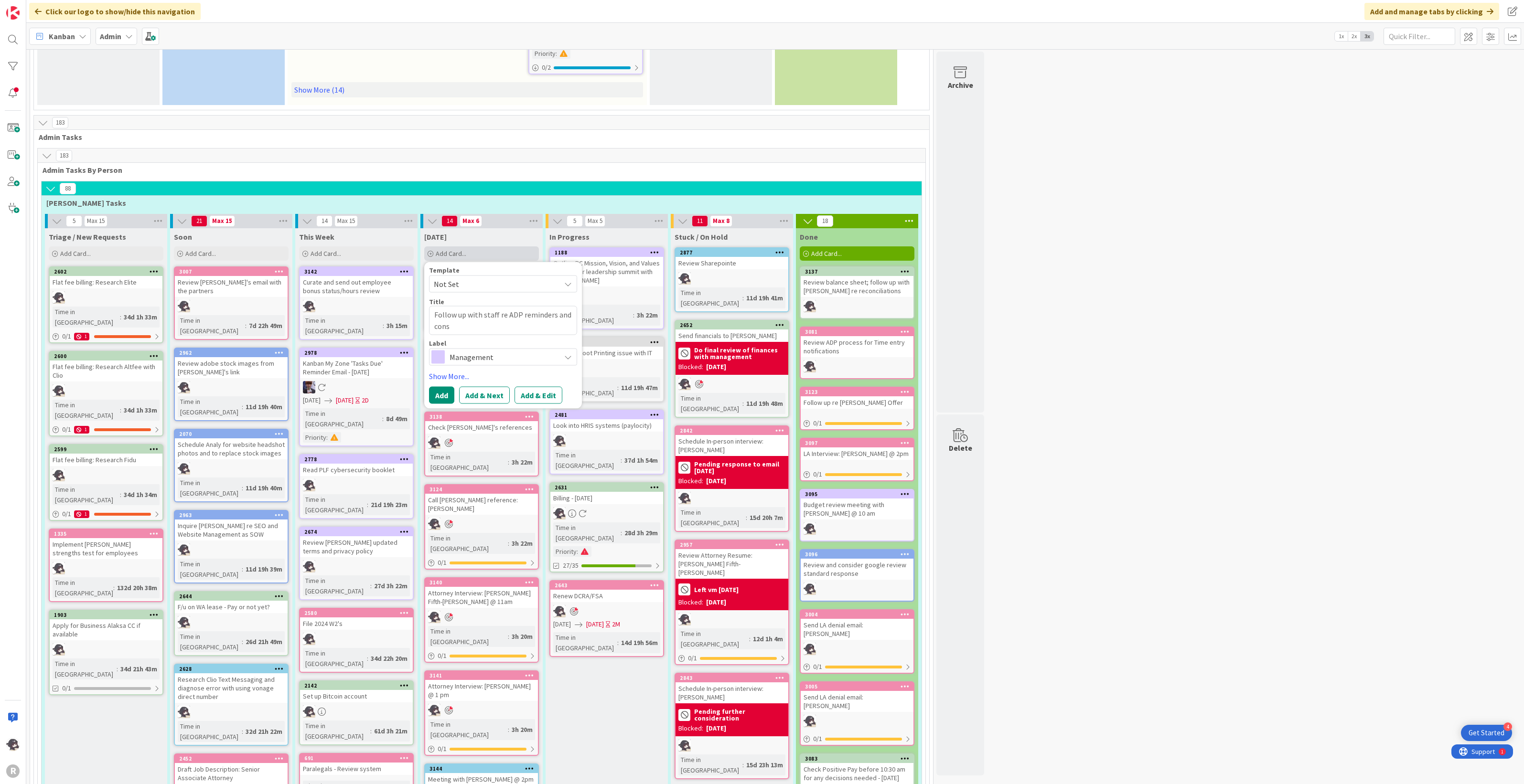
type textarea "Follow up with staff re ADP reminders and consw"
type textarea "x"
type textarea "Follow up with staff re ADP reminders and cons"
type textarea "x"
type textarea "Follow up with staff re ADP reminders and conse"
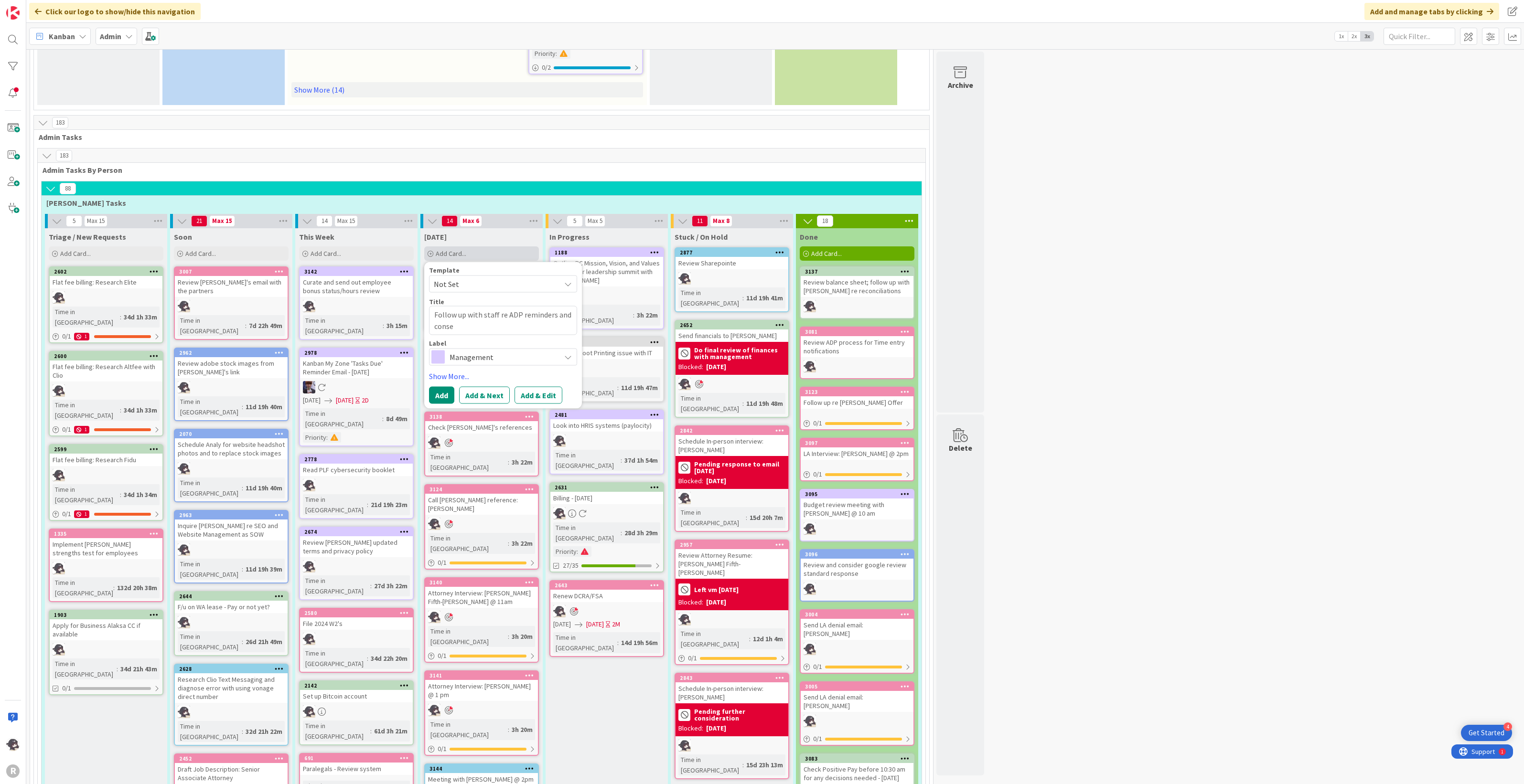
type textarea "x"
type textarea "Follow up with staff re ADP reminders and conseu"
type textarea "x"
type textarea "Follow up with staff re ADP reminders and conse"
type textarea "x"
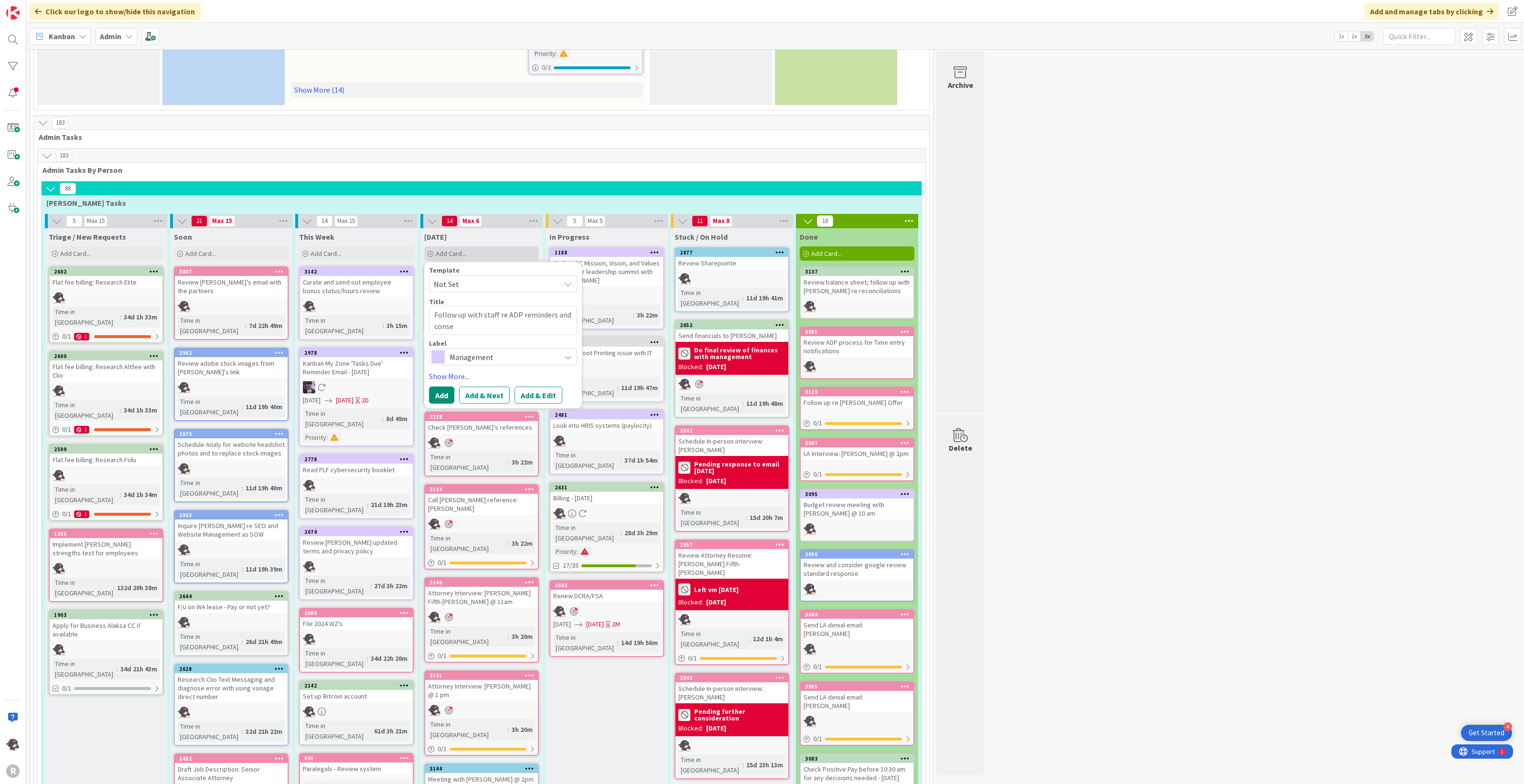
type textarea "Follow up with staff re ADP reminders and conseq"
type textarea "x"
type textarea "Follow up with staff re ADP reminders and consequ"
type textarea "x"
type textarea "Follow up with staff re ADP reminders and conseque"
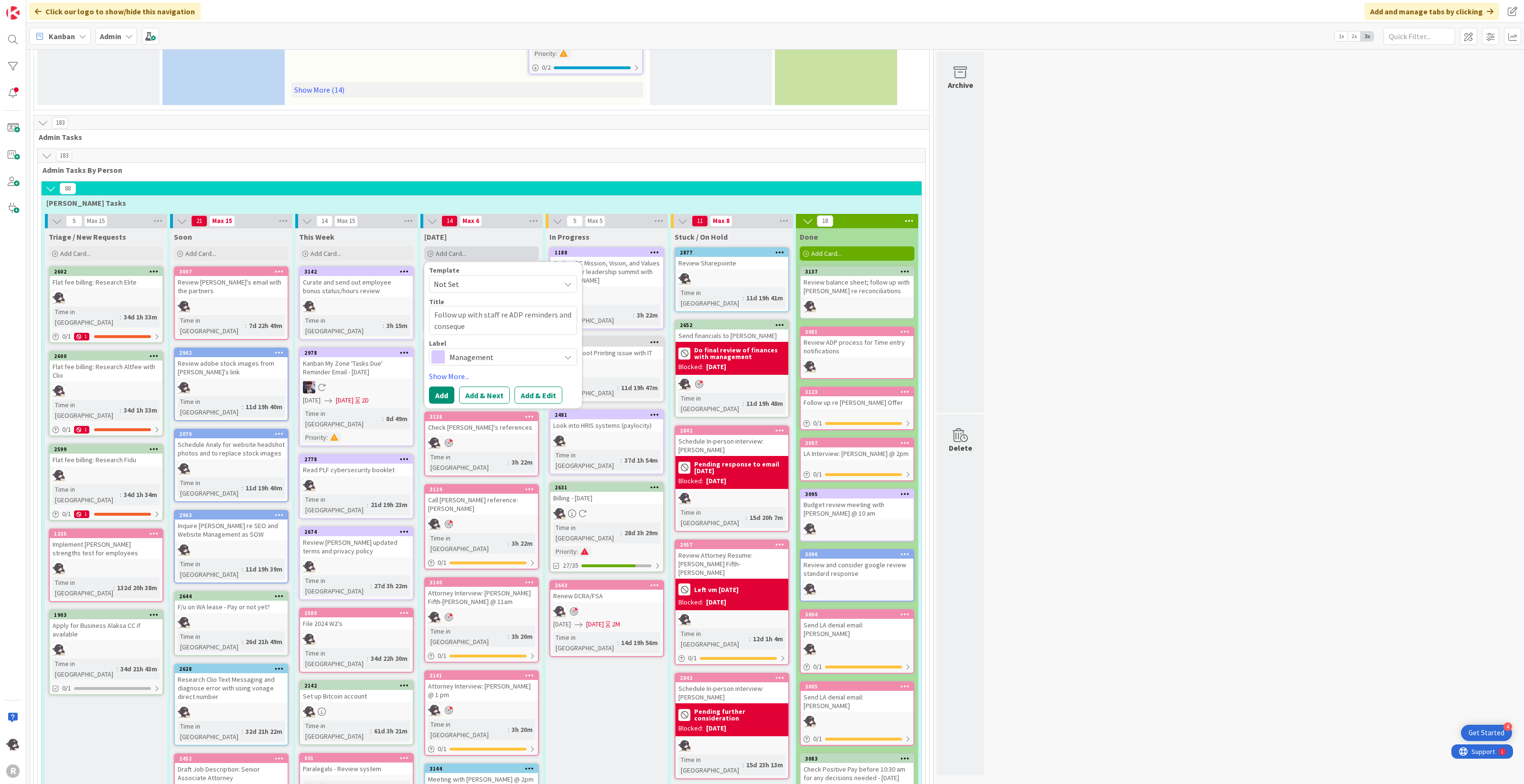
type textarea "x"
type textarea "Follow up with staff re ADP reminders and consequen"
type textarea "x"
type textarea "Follow up with staff re ADP reminders and consequenc"
type textarea "x"
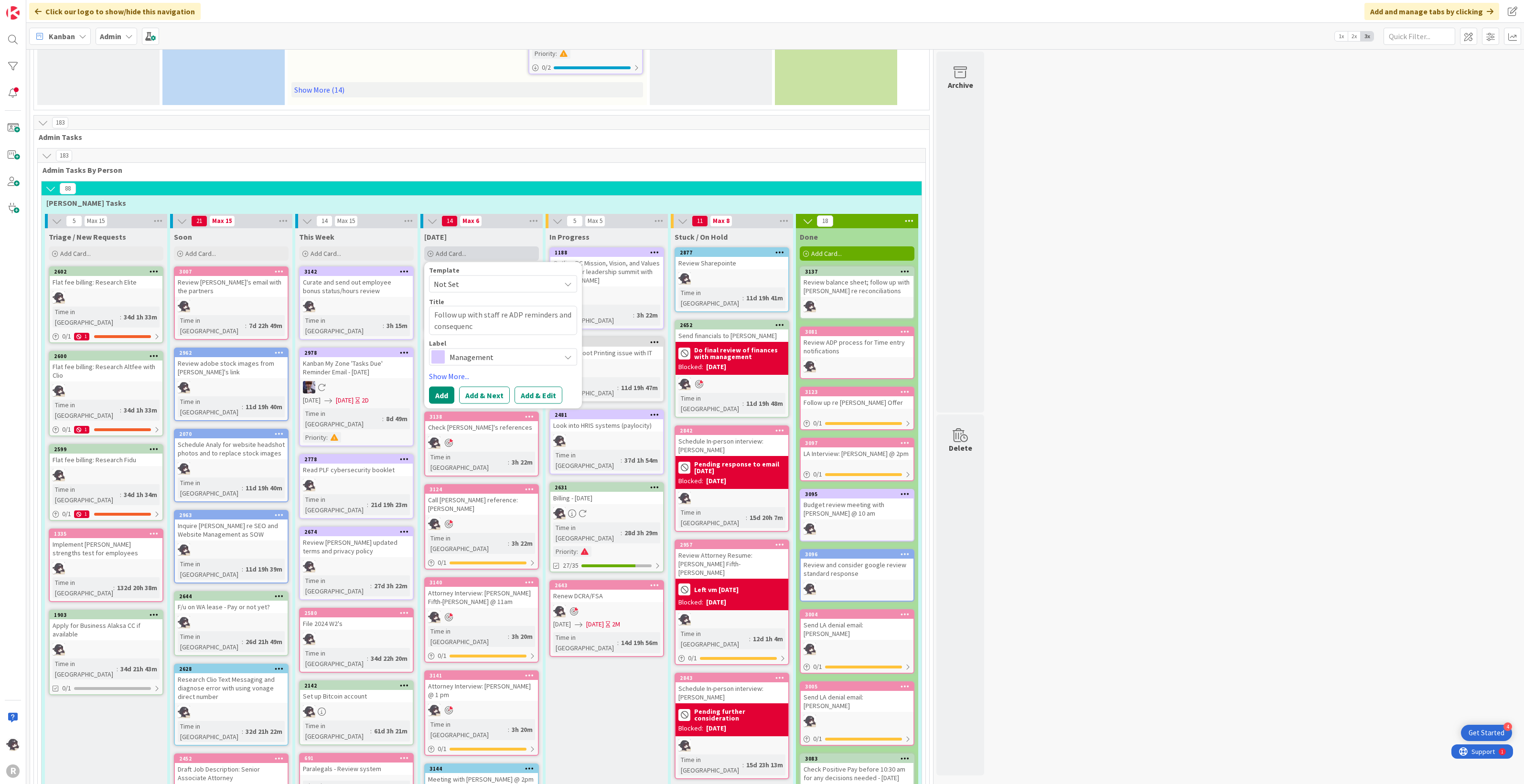
type textarea "Follow up with staff re ADP reminders and consequence"
type textarea "x"
type textarea "Follow up with staff re ADP reminders and consequences"
drag, startPoint x: 489, startPoint y: 281, endPoint x: 421, endPoint y: 281, distance: 68.0
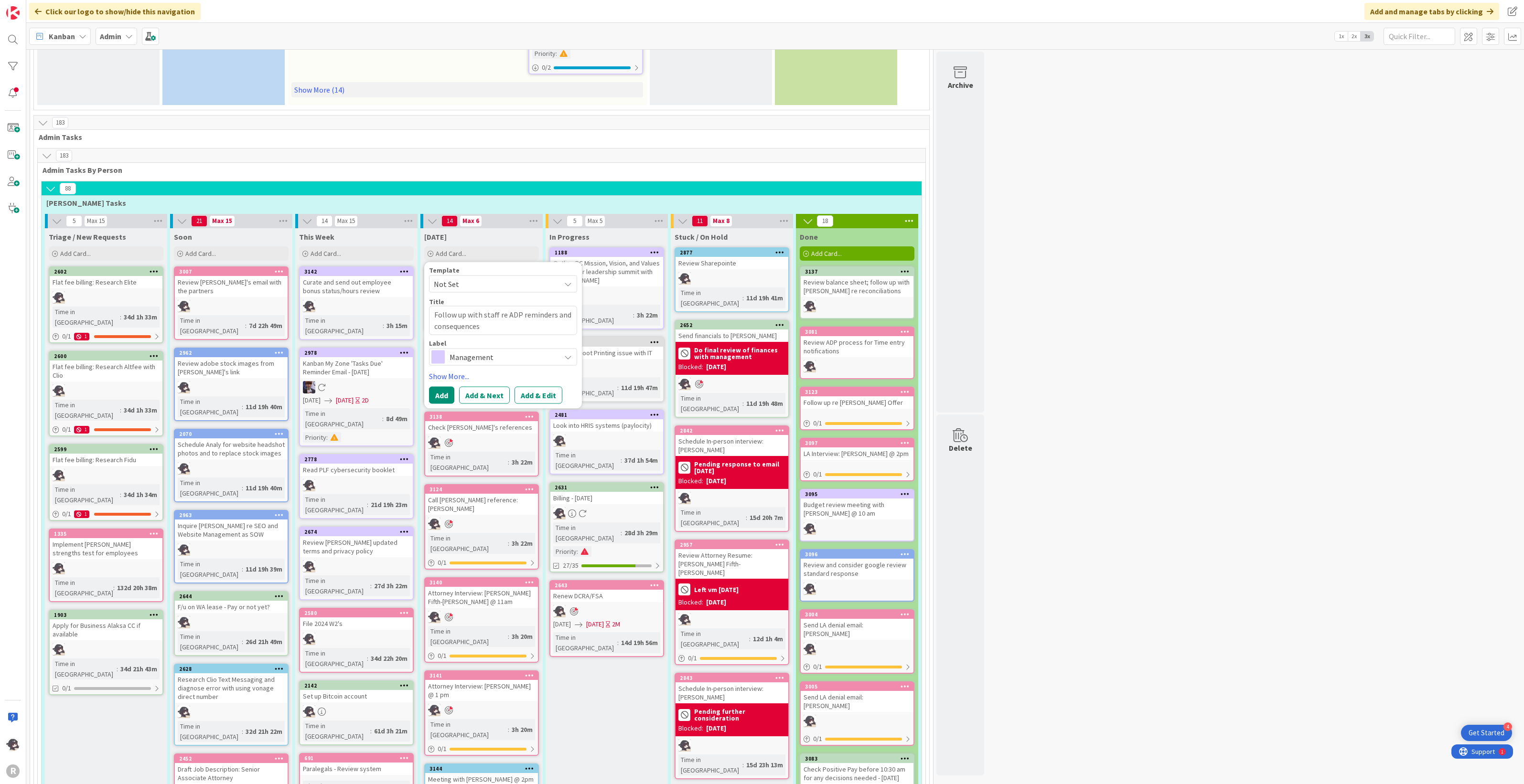
type textarea "x"
type textarea "Follow up with staff re ADP reminders and ne"
type textarea "x"
type textarea "Follow up with staff re ADP reminders and new"
type textarea "x"
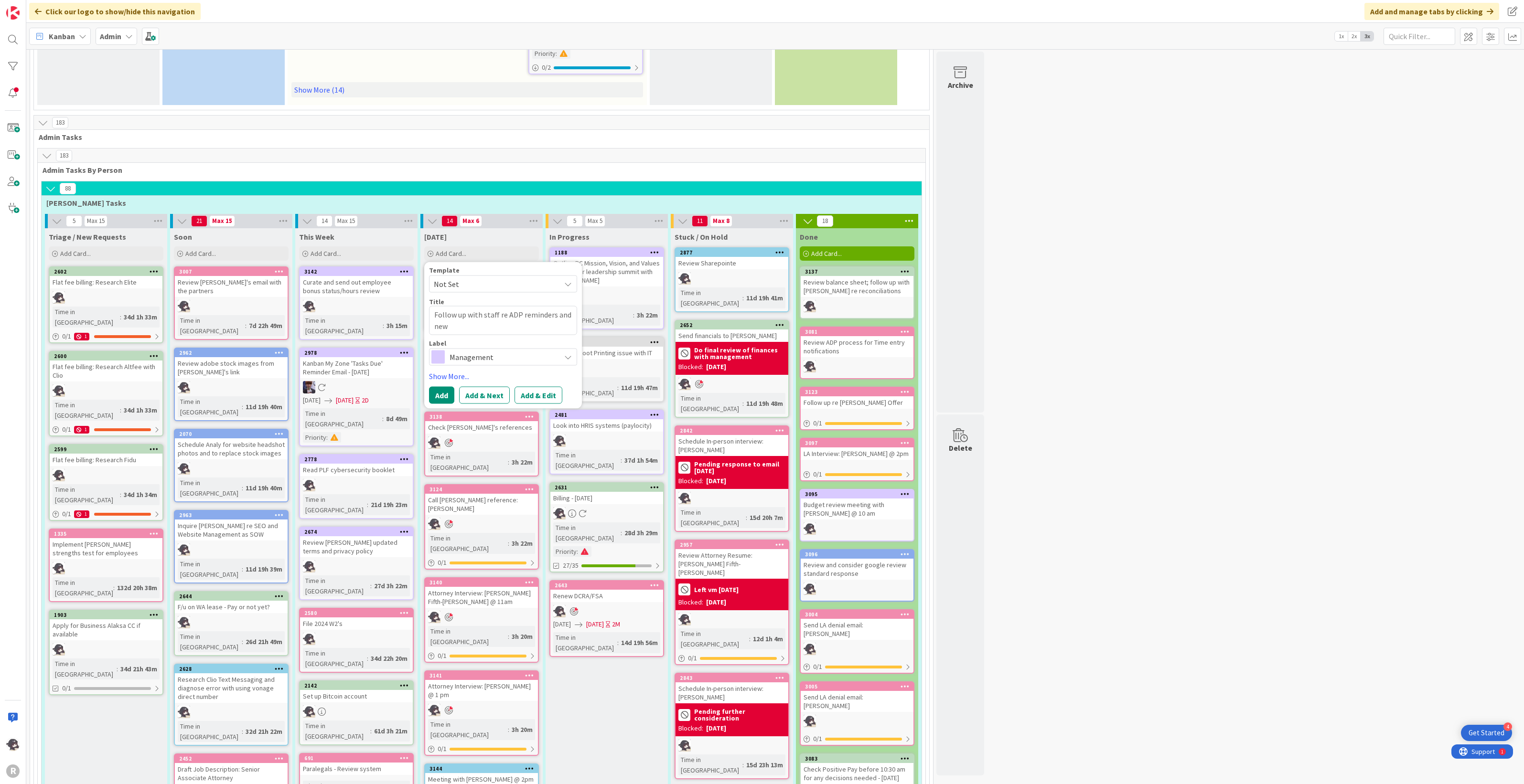
type textarea "Follow up with staff re ADP reminders and new"
type textarea "x"
type textarea "Follow up with staff re ADP reminders and new p"
type textarea "x"
type textarea "Follow up with staff re ADP reminders and new po"
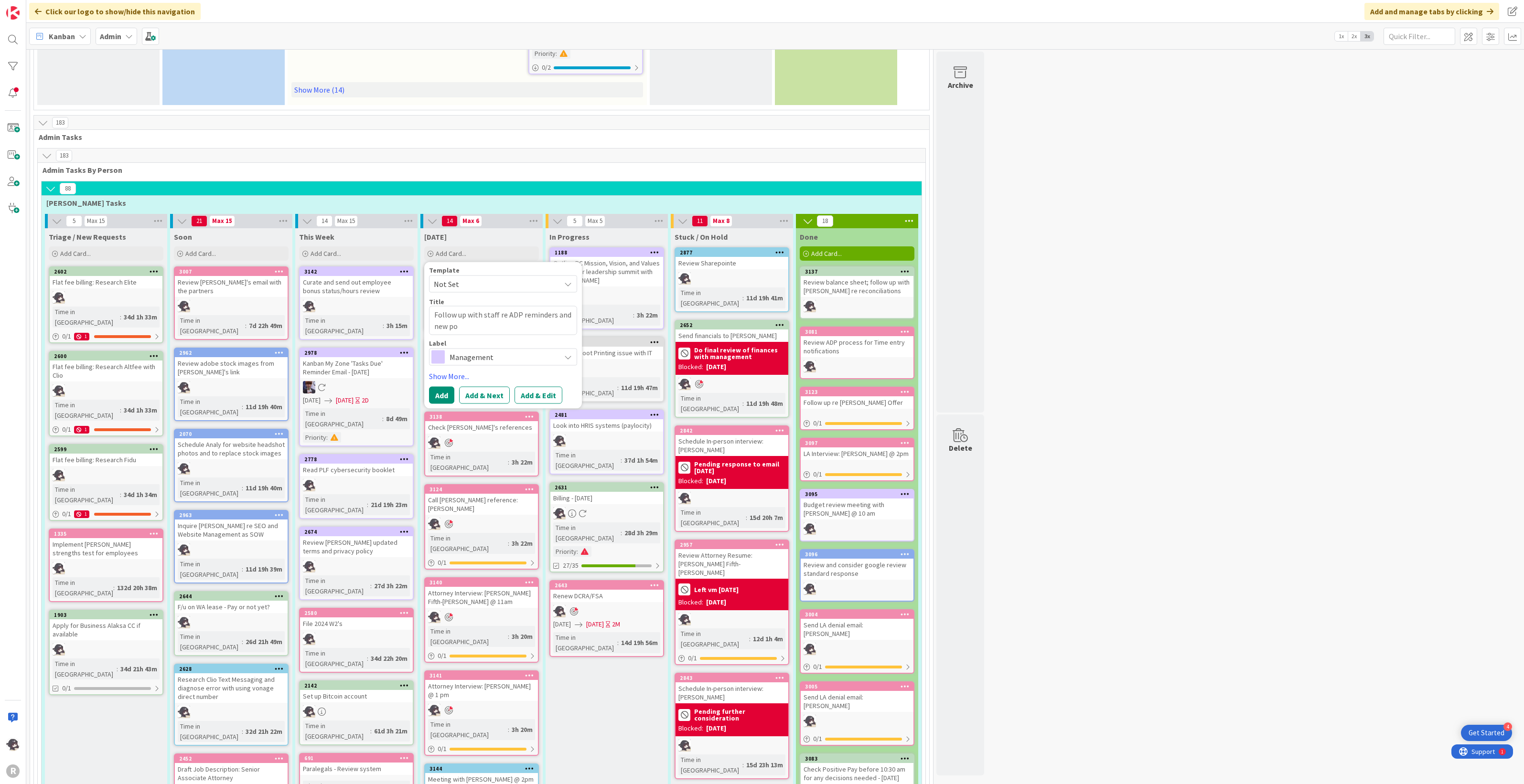
type textarea "x"
type textarea "Follow up with staff re ADP reminders and new pol"
type textarea "x"
type textarea "Follow up with staff re ADP reminders and new polic"
type textarea "x"
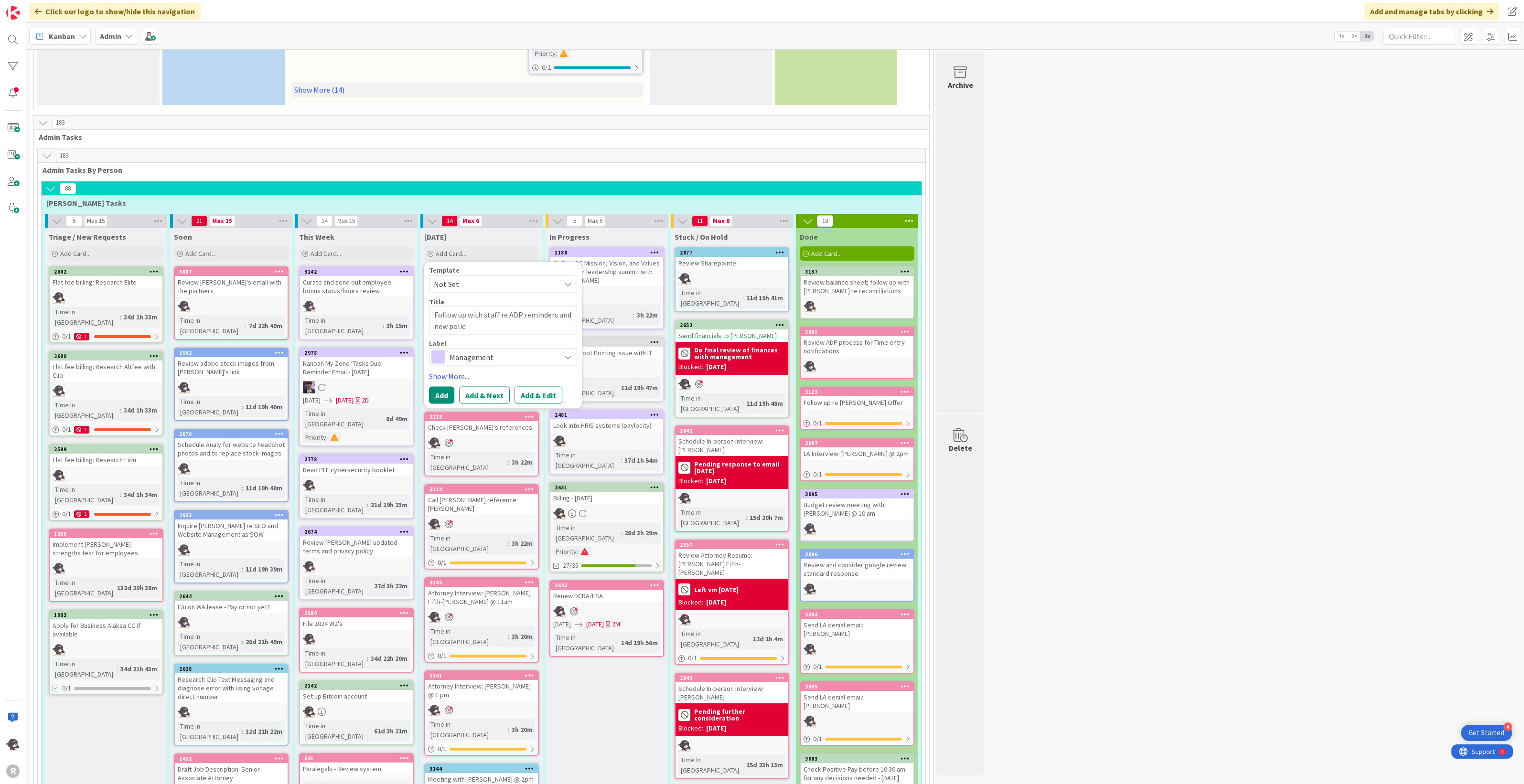
type textarea "Follow up with staff re ADP reminders and new policy"
type textarea "x"
type textarea "Follow up with staff re ADP reminders and new policy"
click at [461, 370] on link "Show More..." at bounding box center [503, 375] width 148 height 11
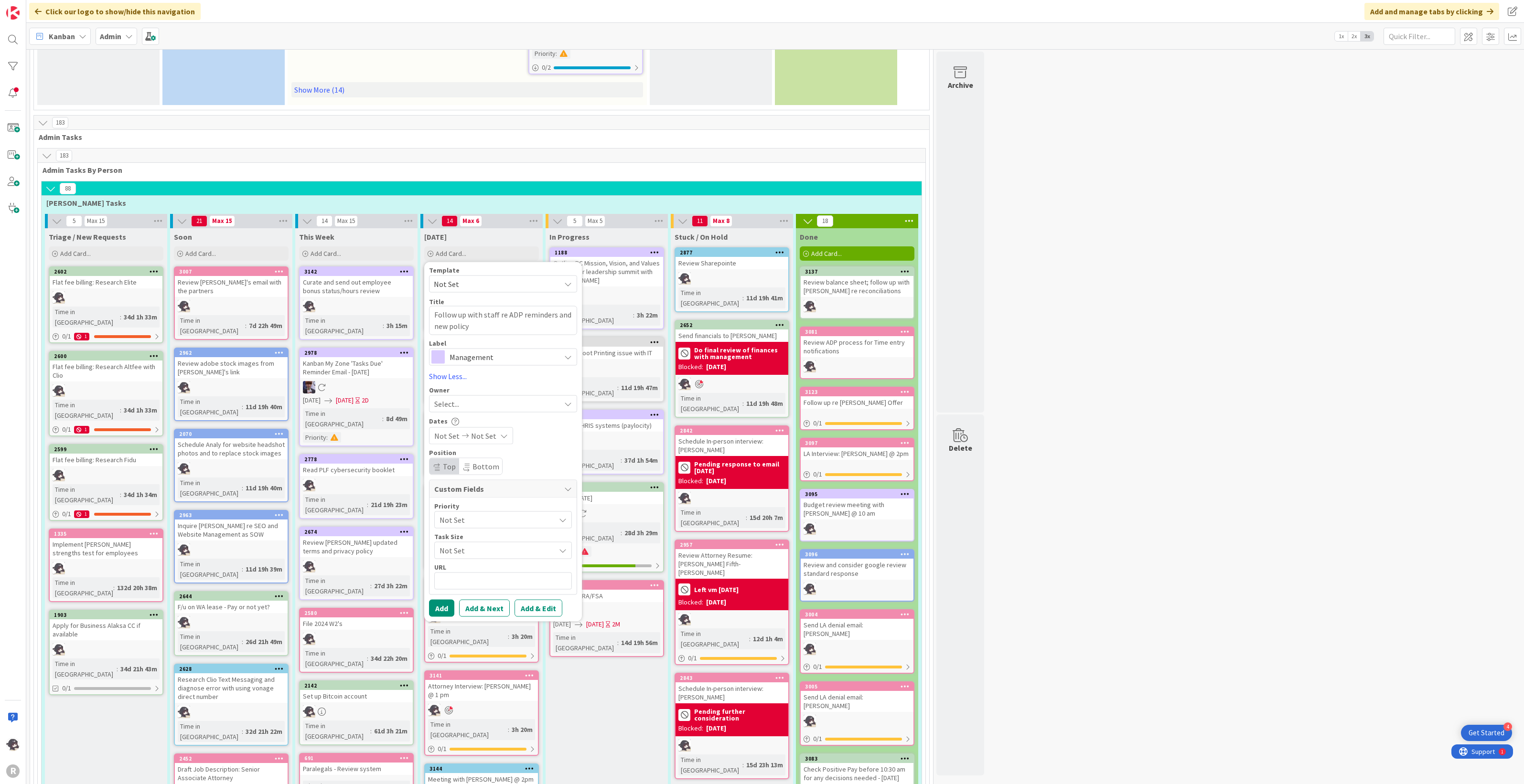
click at [461, 398] on div "Select..." at bounding box center [497, 403] width 126 height 11
click at [490, 458] on span "[PERSON_NAME]" at bounding box center [489, 465] width 46 height 14
click at [478, 350] on span "Management" at bounding box center [502, 357] width 106 height 14
click at [474, 389] on span "HR" at bounding box center [523, 396] width 117 height 14
click at [444, 599] on button "Add" at bounding box center [441, 607] width 25 height 17
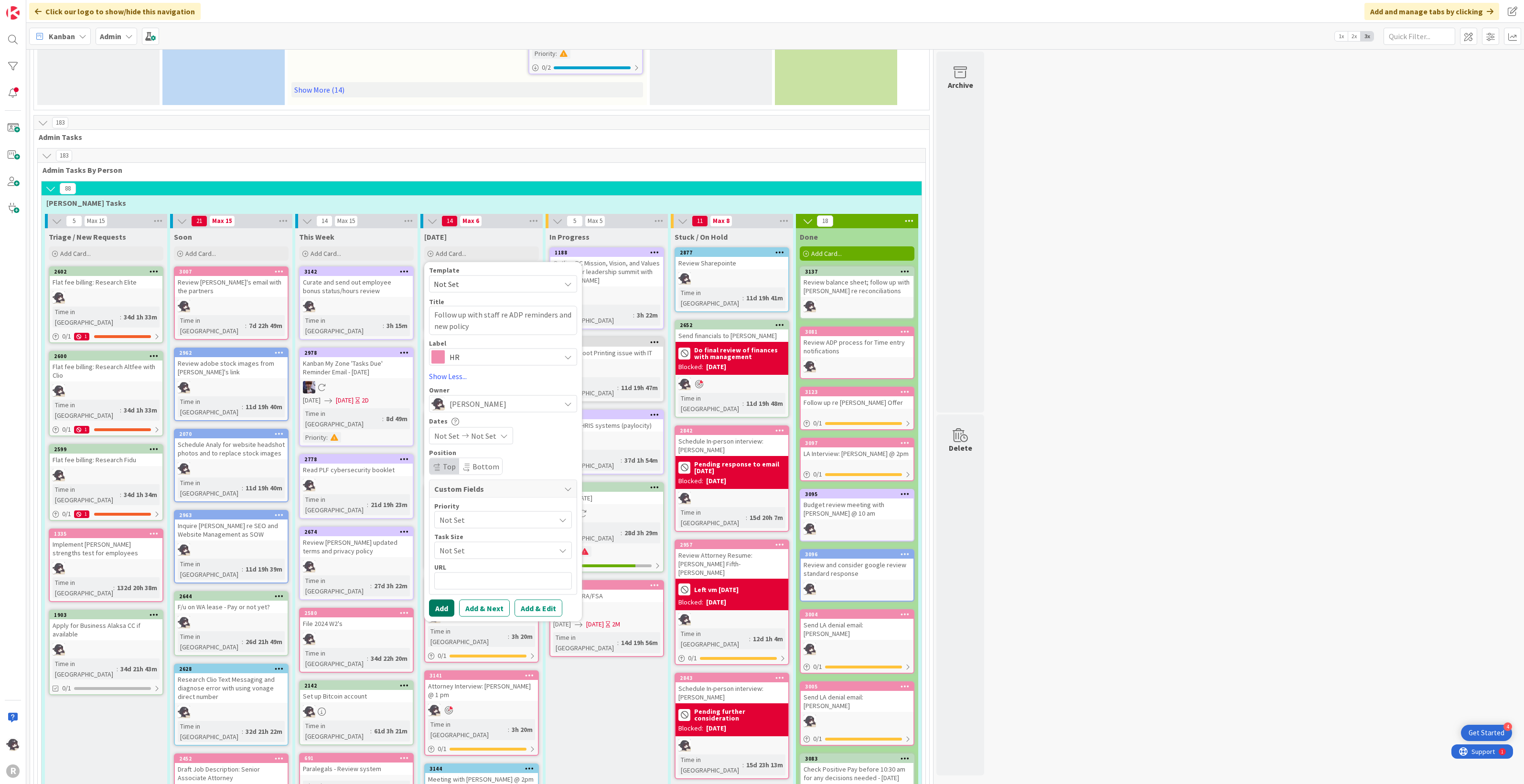
type textarea "x"
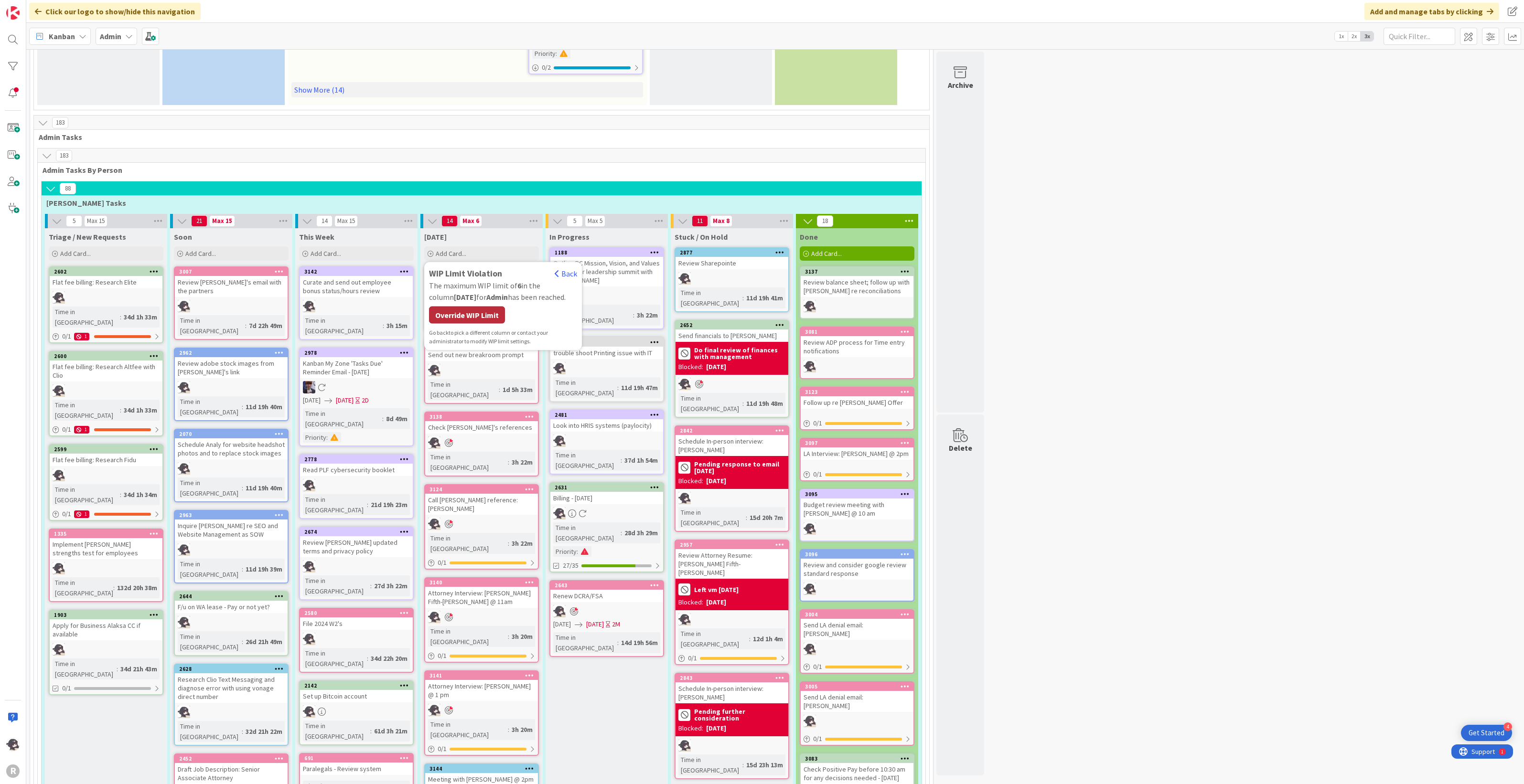
click at [487, 306] on div "Override WIP Limit" at bounding box center [467, 315] width 76 height 17
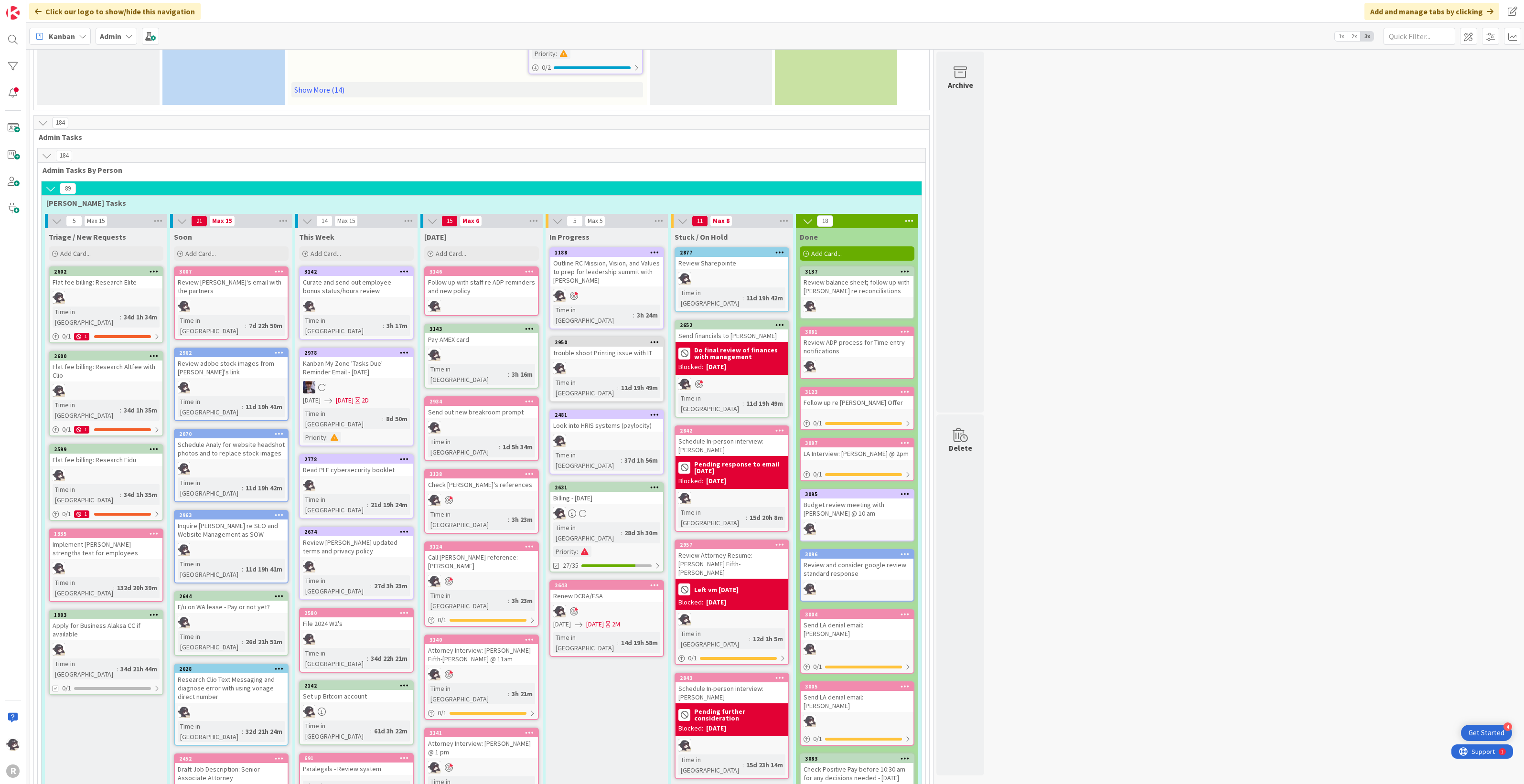
click at [531, 268] on icon at bounding box center [529, 271] width 9 height 7
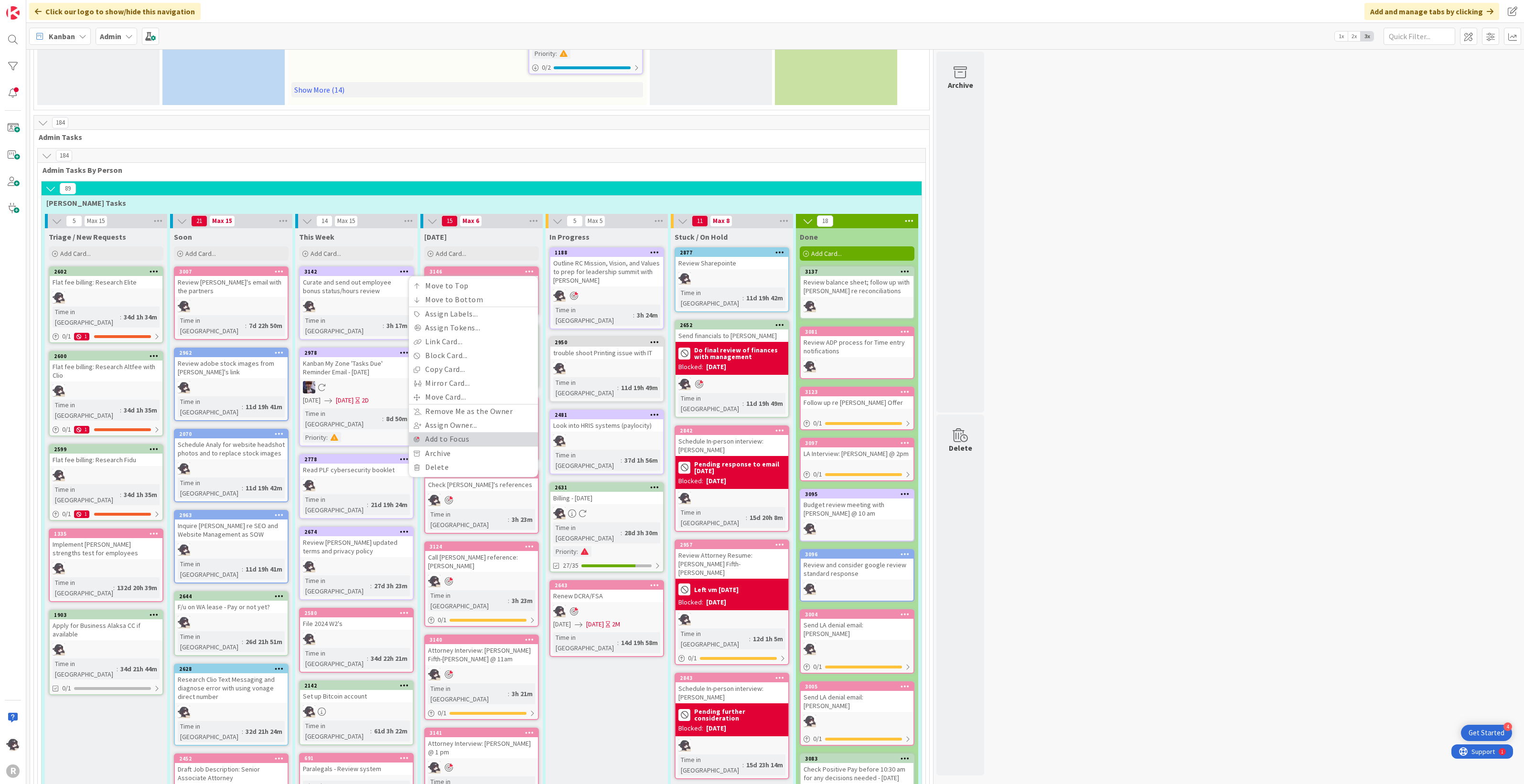
drag, startPoint x: 440, startPoint y: 391, endPoint x: 443, endPoint y: 383, distance: 8.5
click at [440, 432] on link "Add to Focus" at bounding box center [473, 439] width 129 height 14
